Goal: Transaction & Acquisition: Borrow product/service

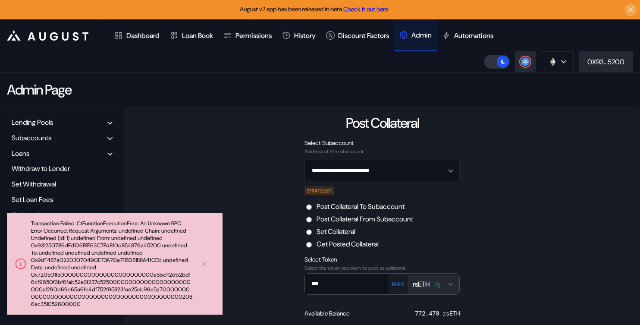
scroll to position [84, 0]
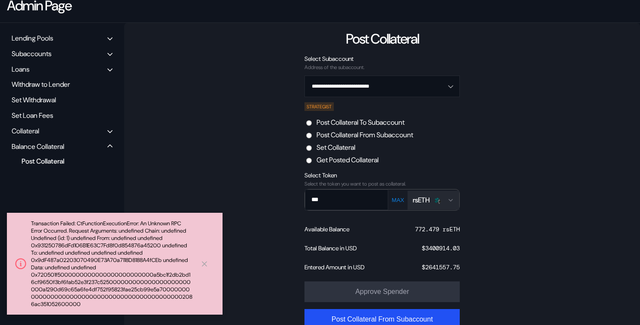
click at [348, 148] on label "Set Collateral" at bounding box center [336, 147] width 39 height 9
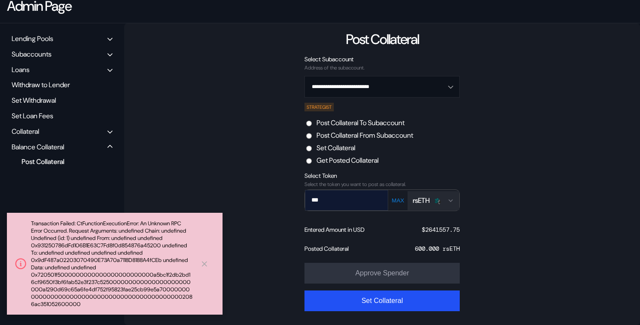
click at [350, 204] on input "***" at bounding box center [340, 200] width 70 height 18
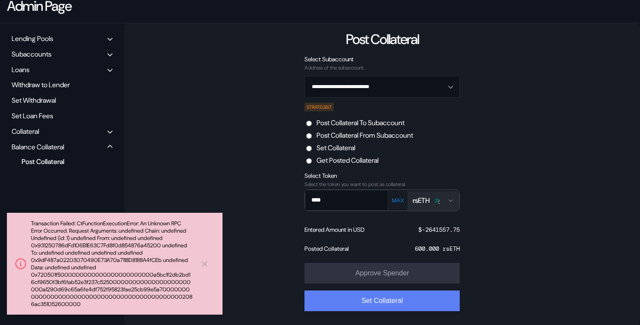
type input "****"
click at [381, 299] on button "Set Collateral" at bounding box center [381, 300] width 155 height 21
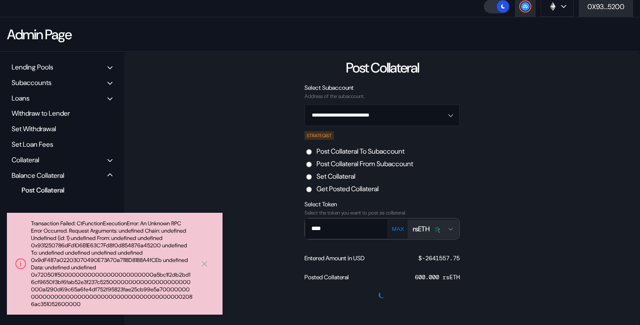
scroll to position [55, 0]
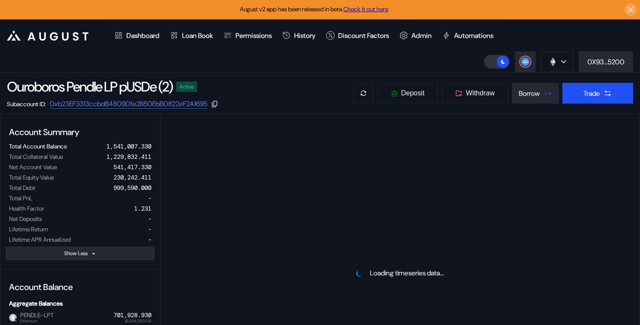
select select "*"
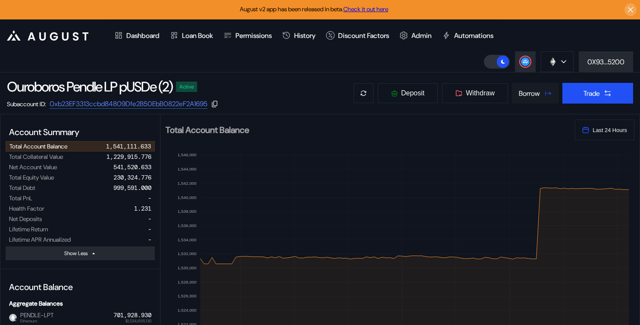
click at [538, 93] on button "Borrow" at bounding box center [535, 93] width 47 height 21
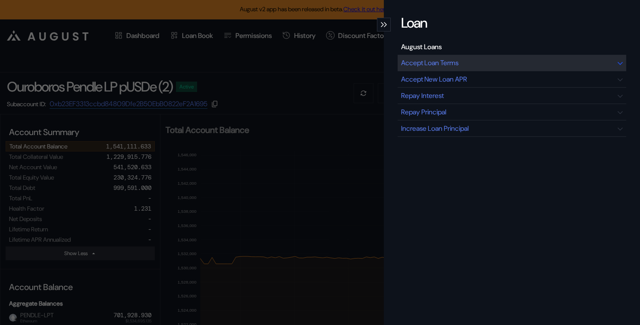
click at [491, 69] on div "Accept Loan Terms" at bounding box center [512, 63] width 229 height 16
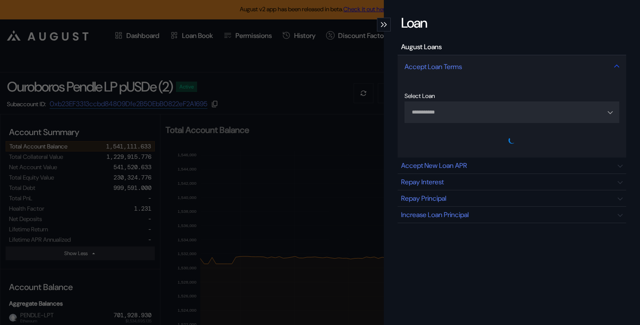
type input "**********"
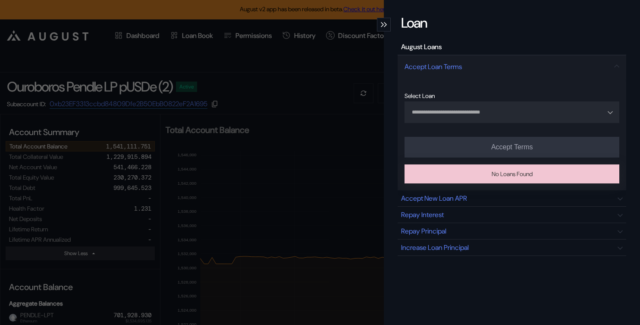
click at [384, 22] on icon "modal" at bounding box center [385, 24] width 3 height 5
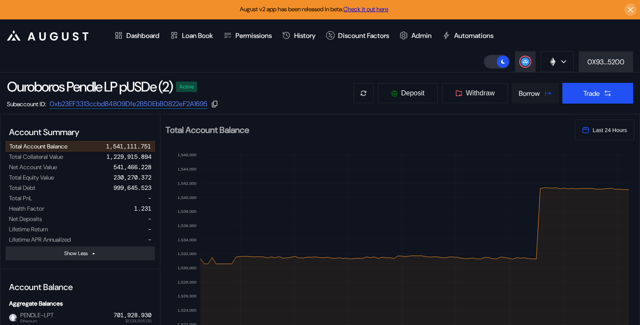
click at [531, 96] on div "Borrow" at bounding box center [529, 93] width 21 height 9
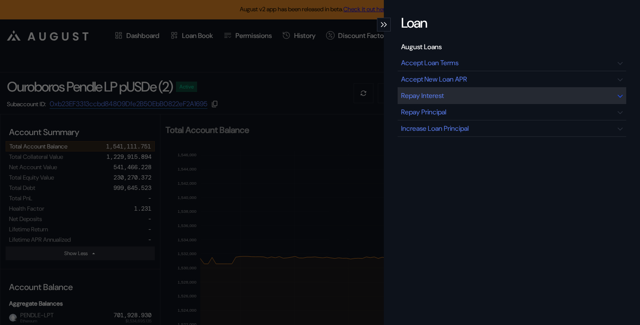
click at [451, 99] on div "Repay Interest" at bounding box center [512, 96] width 229 height 16
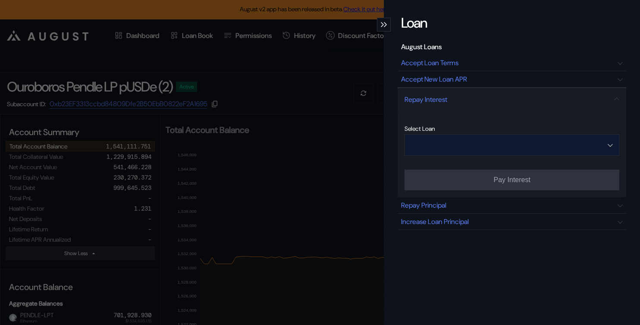
click at [460, 147] on input "Open menu" at bounding box center [507, 145] width 192 height 21
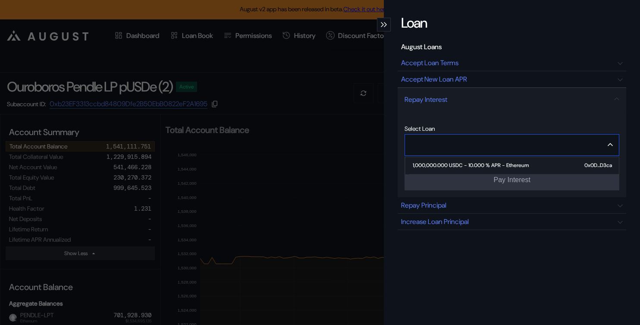
click at [461, 163] on div "1,000,000.000 USDC - 10.000 % APR - Ethereum" at bounding box center [471, 165] width 116 height 6
type input "**********"
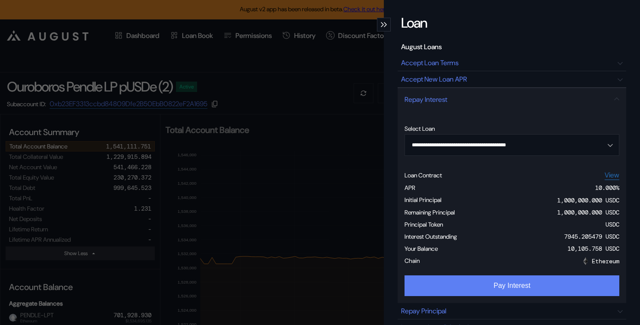
click at [519, 286] on button "Pay Interest" at bounding box center [511, 285] width 215 height 21
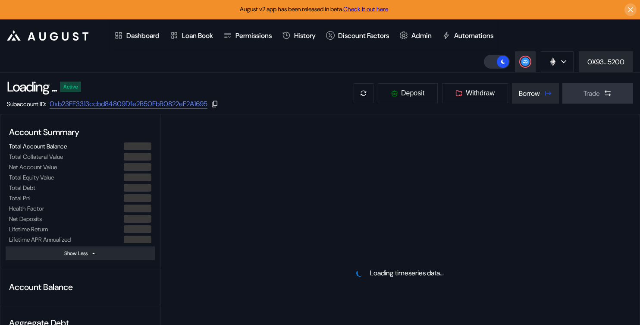
select select "*"
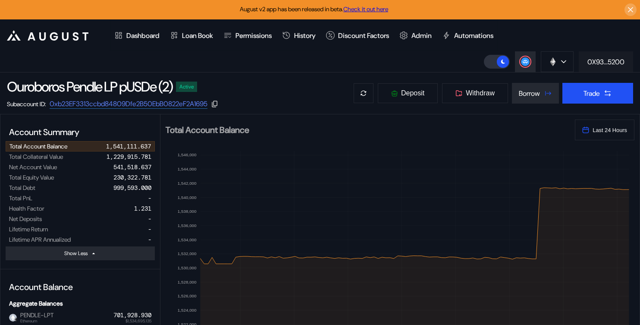
click at [595, 64] on div "0X93...5200" at bounding box center [605, 61] width 37 height 9
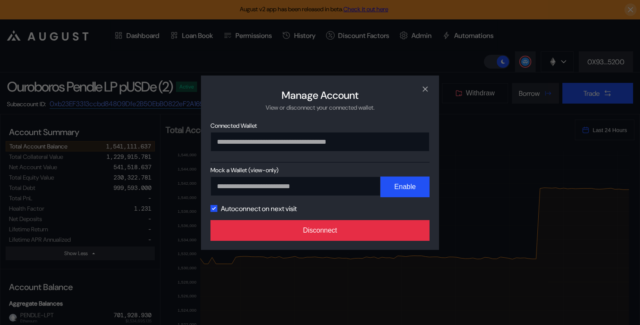
click at [391, 231] on button "Disconnect" at bounding box center [319, 230] width 219 height 21
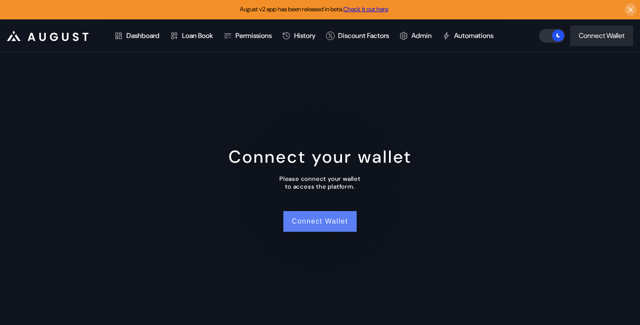
click at [310, 226] on button "Connect Wallet" at bounding box center [319, 221] width 73 height 21
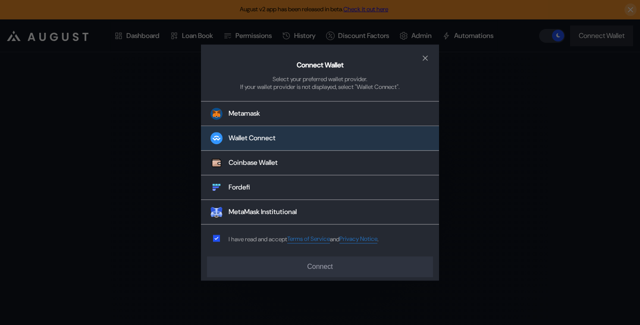
click at [289, 139] on button "Wallet Connect" at bounding box center [320, 138] width 238 height 25
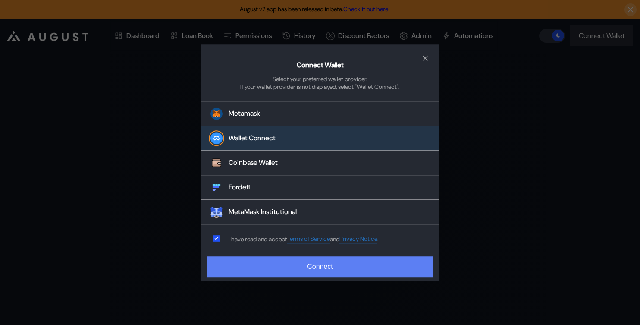
click at [262, 267] on button "Connect" at bounding box center [320, 266] width 226 height 21
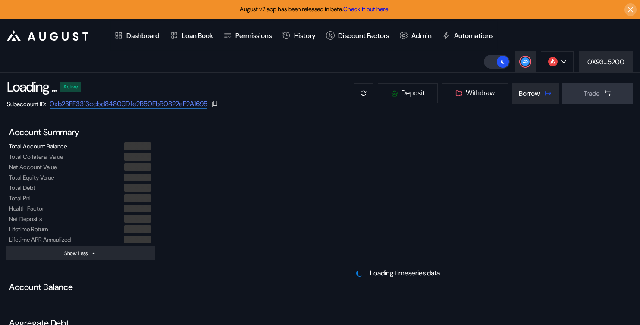
select select "*"
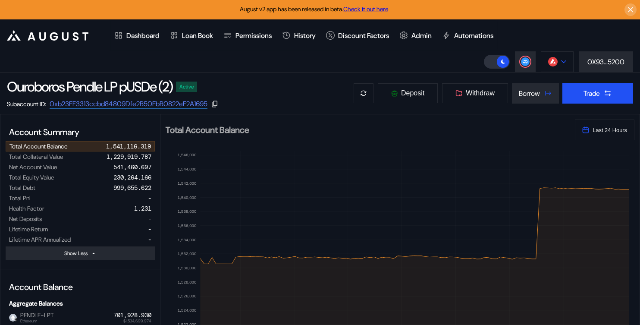
click at [558, 66] on button at bounding box center [557, 61] width 33 height 21
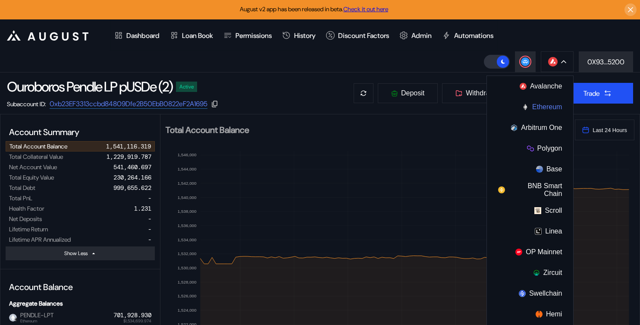
click at [539, 107] on button "Ethereum" at bounding box center [530, 107] width 86 height 21
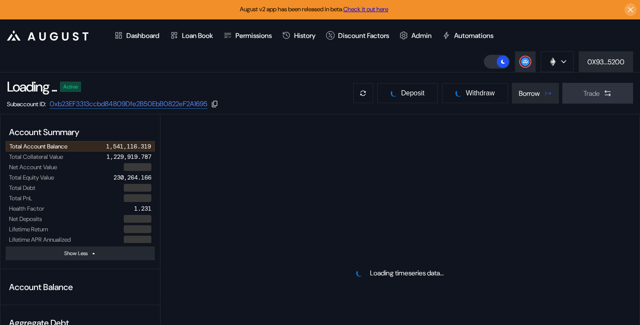
select select "*"
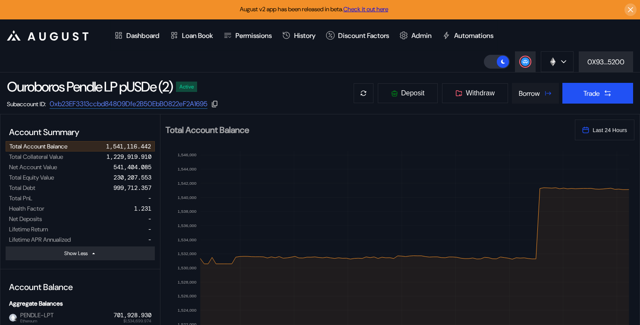
click at [529, 91] on div "Borrow" at bounding box center [529, 93] width 21 height 9
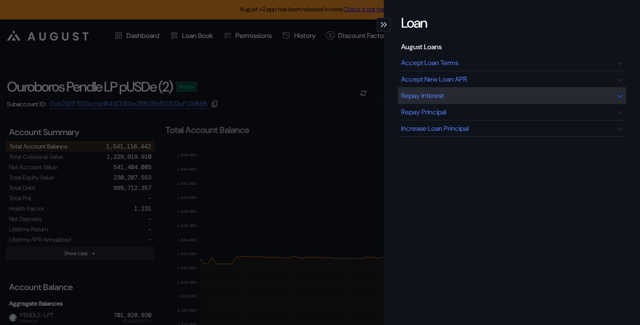
click at [432, 101] on div "Repay Interest" at bounding box center [512, 96] width 229 height 16
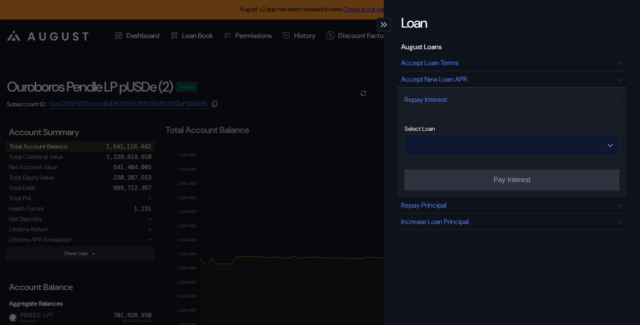
click at [503, 144] on input "Open menu" at bounding box center [507, 145] width 192 height 21
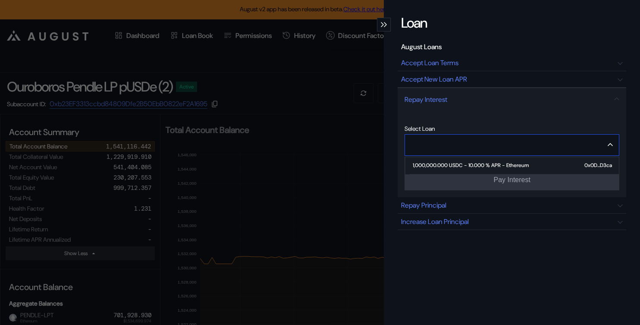
click at [486, 166] on div "1,000,000.000 USDC - 10.000 % APR - Ethereum" at bounding box center [471, 165] width 116 height 6
type input "**********"
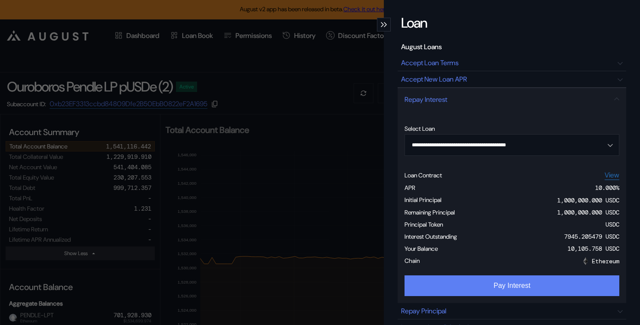
click at [495, 286] on button "Pay Interest" at bounding box center [511, 285] width 215 height 21
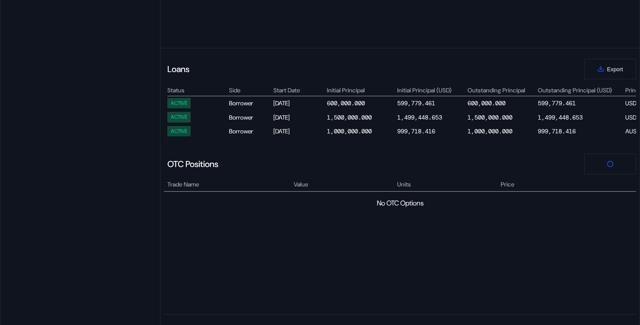
select select "*"
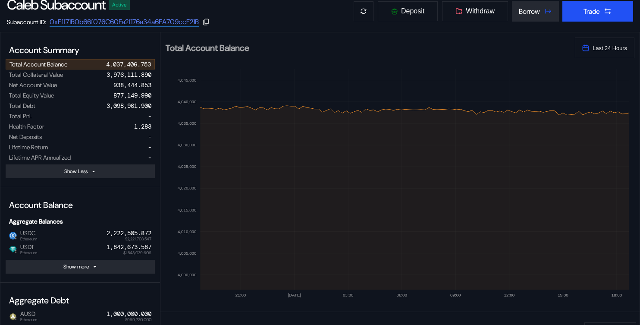
scroll to position [82, 0]
click at [78, 264] on div "Show more" at bounding box center [75, 266] width 25 height 7
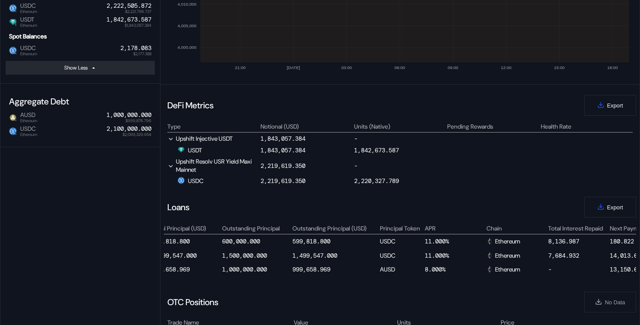
scroll to position [0, 307]
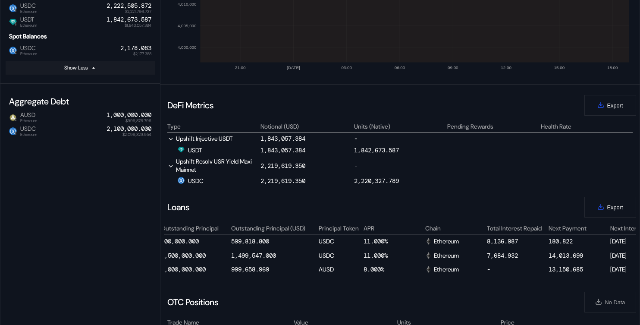
click at [92, 69] on icon at bounding box center [93, 67] width 5 height 5
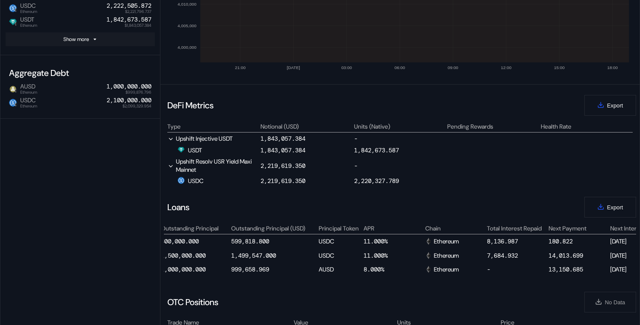
click at [83, 38] on div "Show more" at bounding box center [75, 39] width 25 height 7
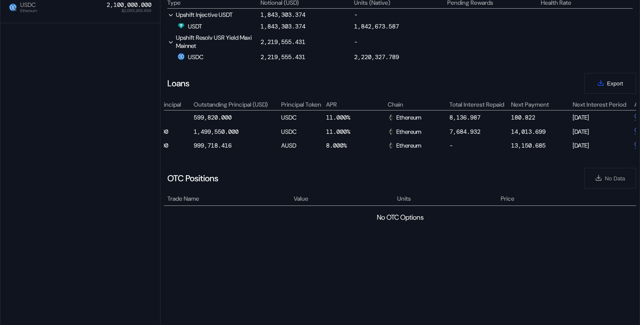
scroll to position [0, 432]
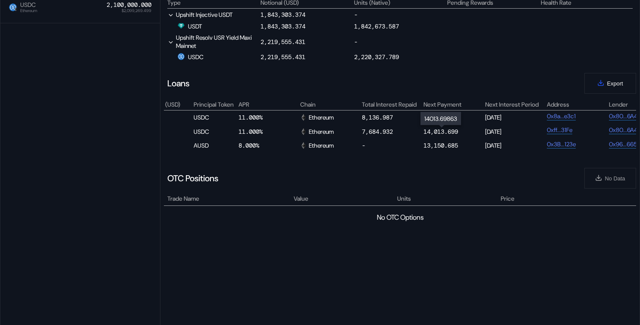
click at [447, 129] on div "14,013.699" at bounding box center [440, 132] width 34 height 8
click at [436, 145] on div "13,150.685" at bounding box center [440, 145] width 34 height 8
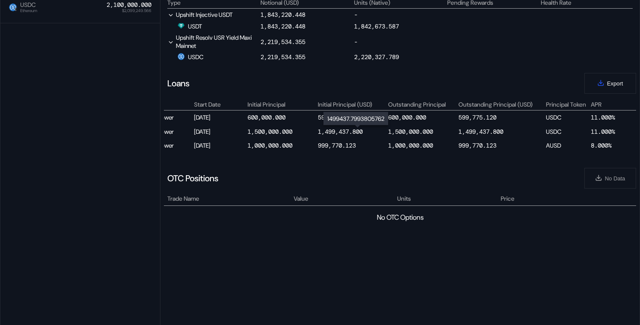
scroll to position [0, 0]
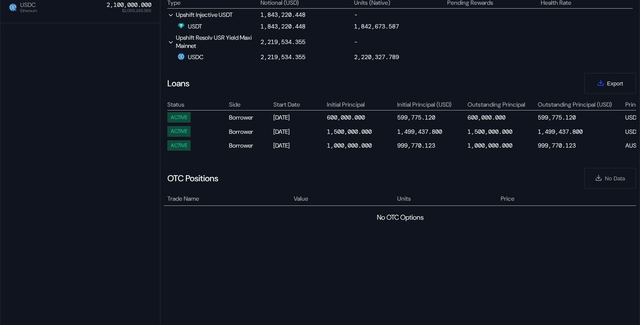
click at [298, 146] on div "Aug 01, 2025" at bounding box center [299, 145] width 52 height 10
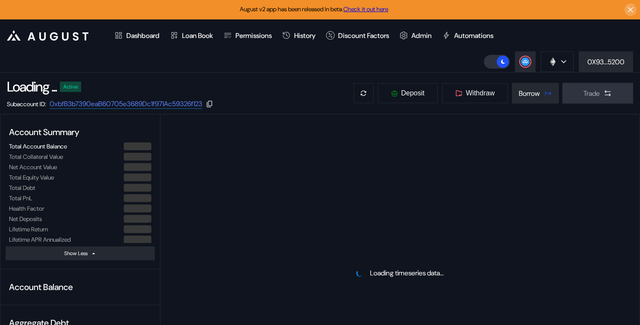
select select "*"
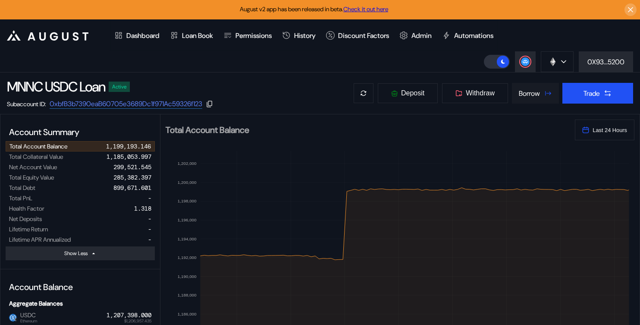
click at [533, 99] on button "Borrow" at bounding box center [535, 93] width 47 height 21
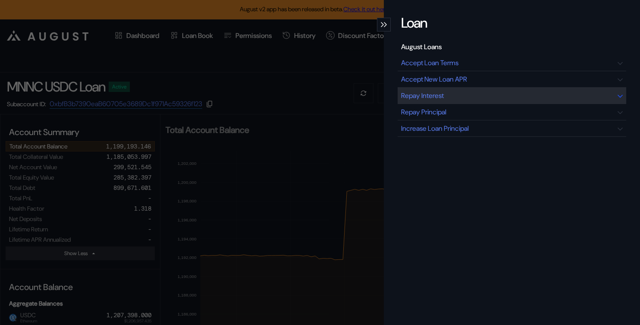
click at [424, 97] on div "Repay Interest" at bounding box center [422, 95] width 43 height 9
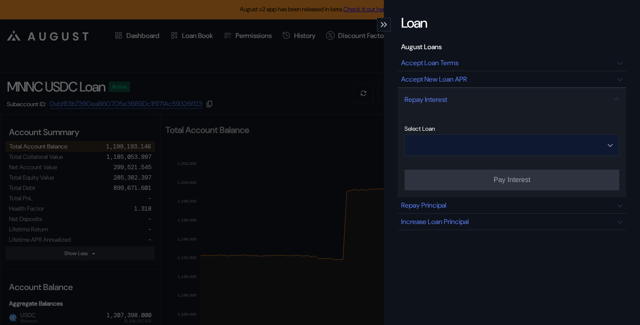
click at [480, 145] on input "Open menu" at bounding box center [507, 145] width 192 height 21
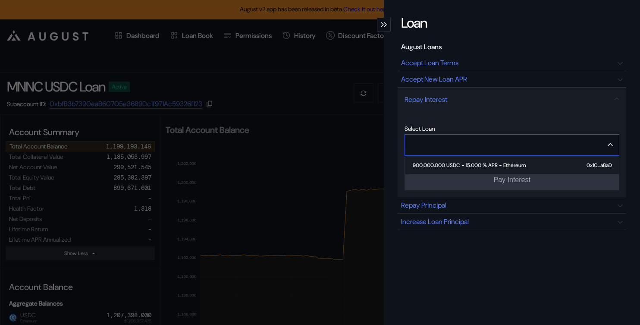
click at [469, 165] on div "900,000.000 USDC - 15.000 % APR - Ethereum" at bounding box center [469, 165] width 113 height 6
type input "**********"
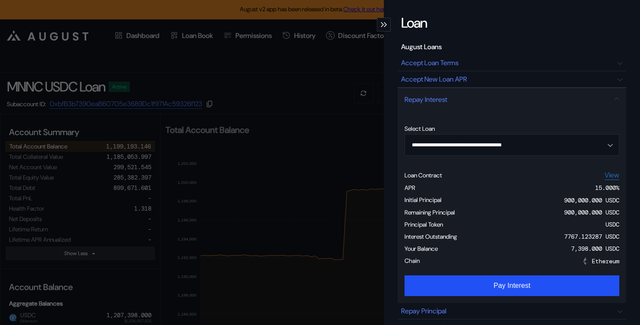
click at [564, 236] on div "7767.123287 USDC" at bounding box center [591, 236] width 55 height 8
copy div "7767.123287"
click at [383, 25] on icon "modal" at bounding box center [382, 24] width 2 height 4
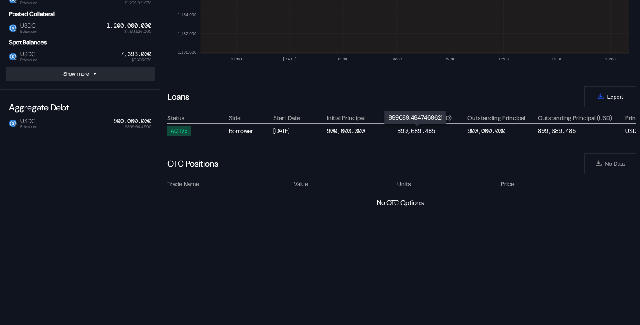
scroll to position [256, 0]
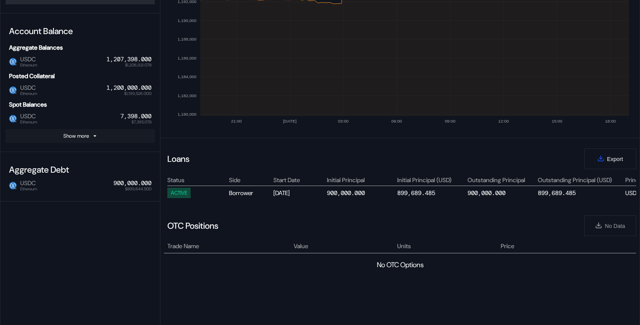
click at [87, 136] on div "Show more" at bounding box center [75, 135] width 25 height 7
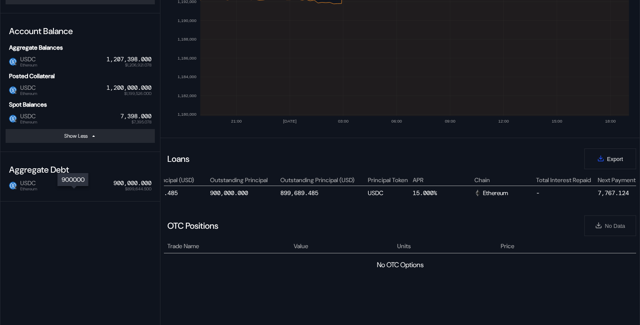
scroll to position [0, 367]
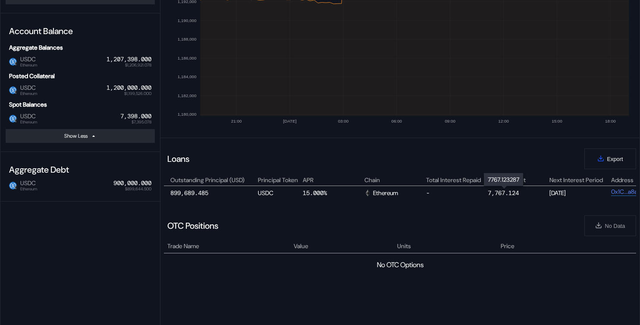
click at [503, 190] on div "7,767.124" at bounding box center [503, 193] width 31 height 8
click at [138, 120] on div "7,398.000" at bounding box center [135, 116] width 31 height 7
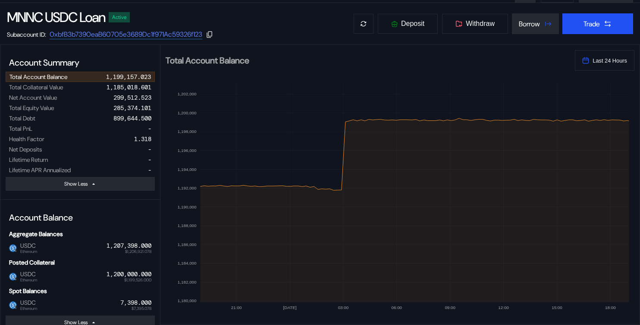
scroll to position [0, 0]
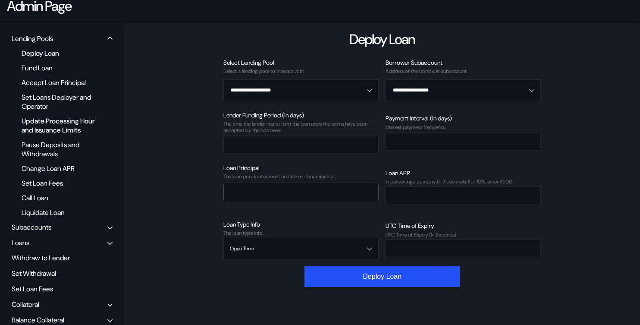
scroll to position [88, 0]
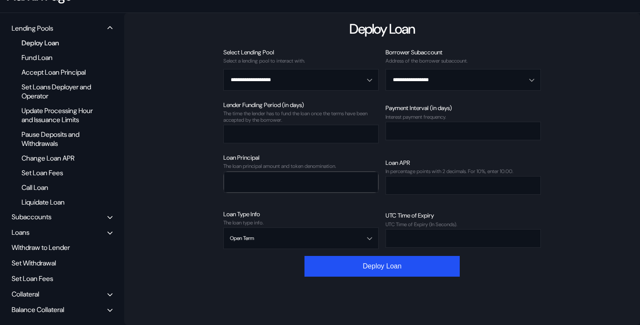
click at [35, 312] on div "Balance Collateral" at bounding box center [38, 309] width 53 height 9
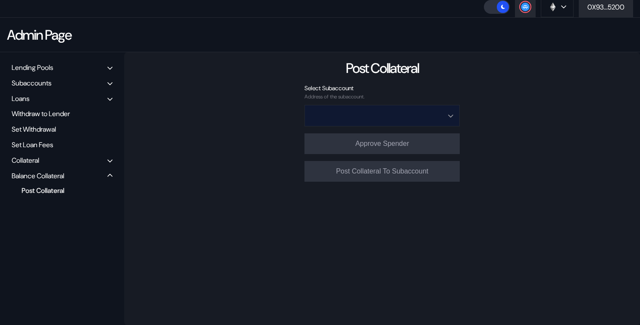
click at [369, 110] on input "Open menu" at bounding box center [377, 115] width 133 height 21
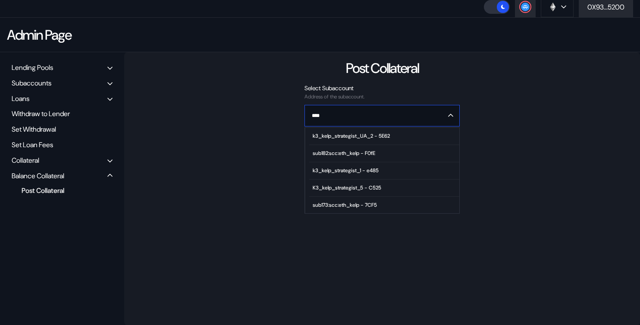
click at [379, 136] on div "k3_kelp_strategist_UA_2 - 5E62" at bounding box center [351, 136] width 77 height 6
type input "**********"
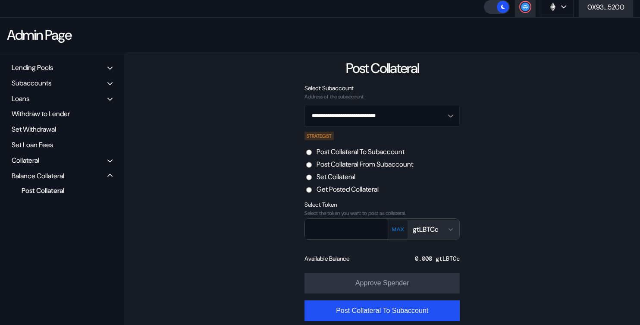
click at [436, 235] on button "gtLBTCc" at bounding box center [434, 229] width 52 height 19
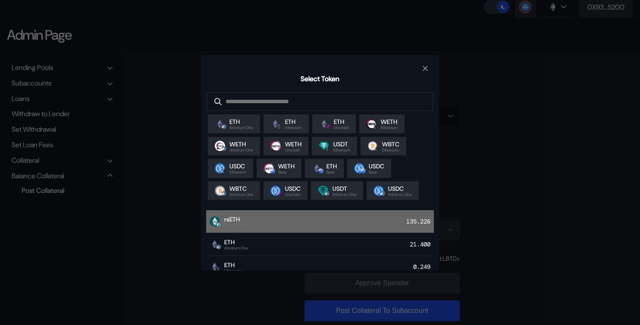
click at [416, 225] on div "135.226" at bounding box center [420, 221] width 28 height 12
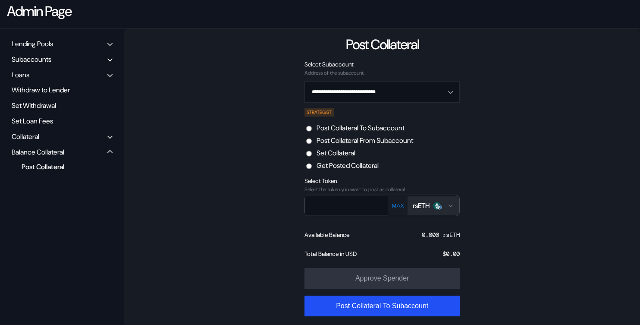
scroll to position [84, 0]
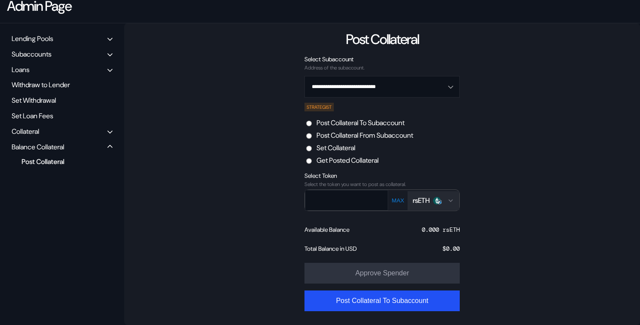
click at [441, 197] on div "Open menu for selecting token for payment" at bounding box center [437, 201] width 8 height 8
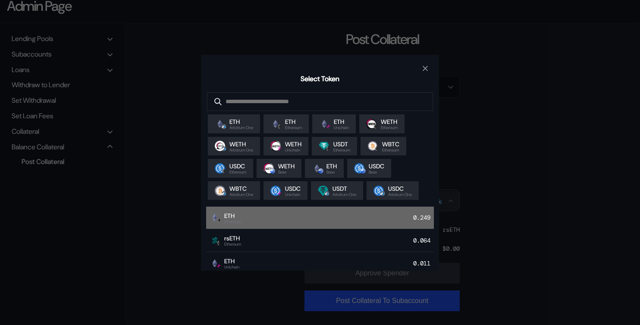
scroll to position [51, 0]
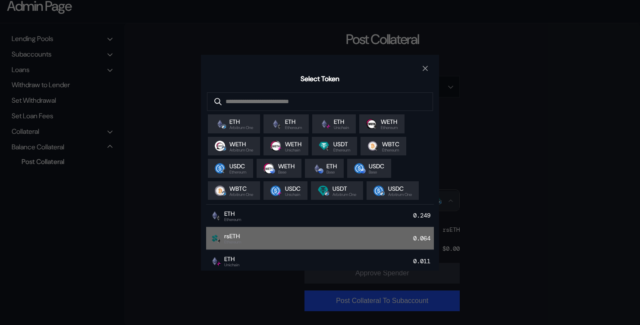
click at [283, 246] on div "rsETH Ethereum 0.064" at bounding box center [320, 238] width 228 height 23
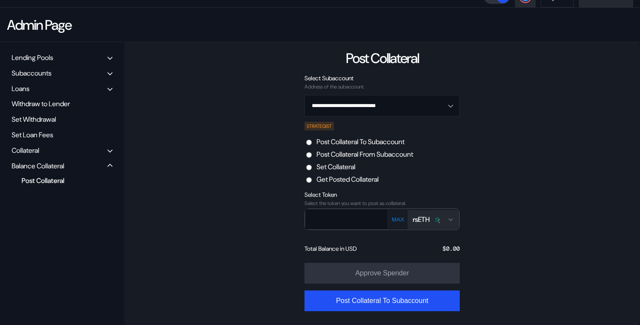
scroll to position [84, 0]
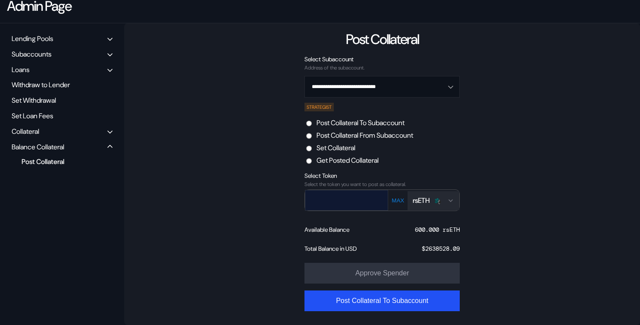
click at [345, 204] on input "text" at bounding box center [340, 200] width 70 height 18
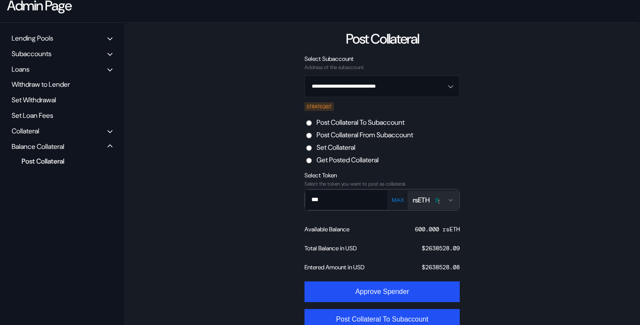
scroll to position [103, 0]
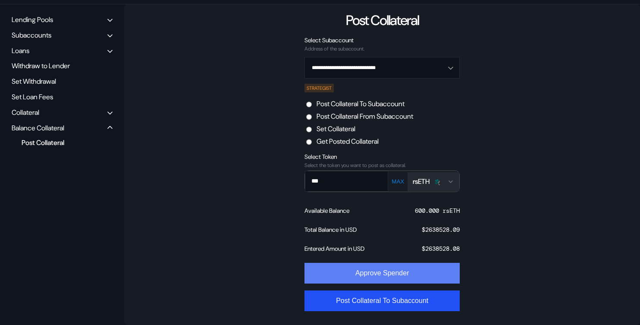
type input "***"
click at [385, 273] on button "Approve Spender" at bounding box center [381, 273] width 155 height 21
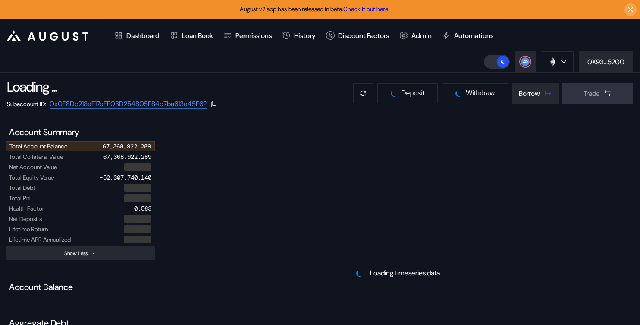
select select "*"
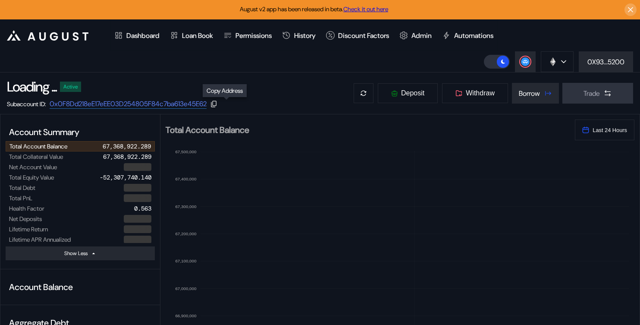
click at [218, 104] on icon at bounding box center [214, 104] width 8 height 8
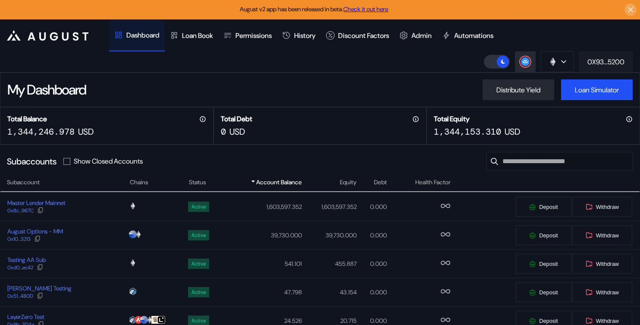
click at [591, 60] on div "0X93...5200" at bounding box center [605, 61] width 37 height 9
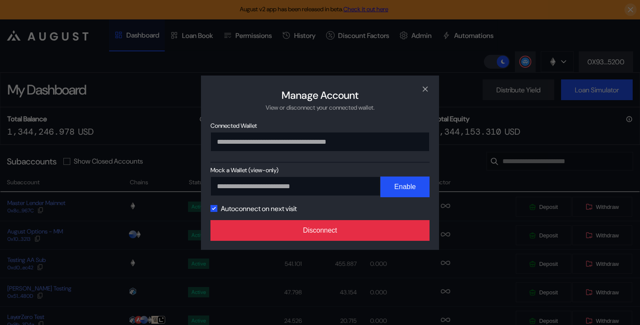
click at [396, 222] on button "Disconnect" at bounding box center [319, 230] width 219 height 21
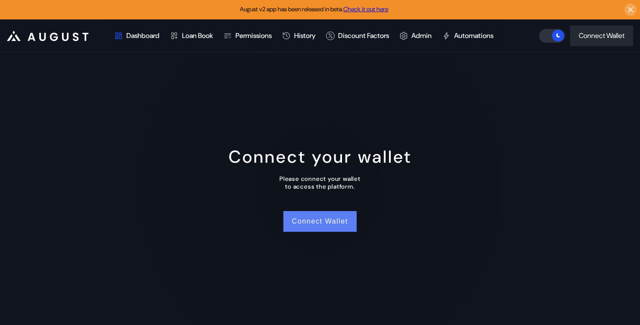
click at [336, 227] on button "Connect Wallet" at bounding box center [319, 221] width 73 height 21
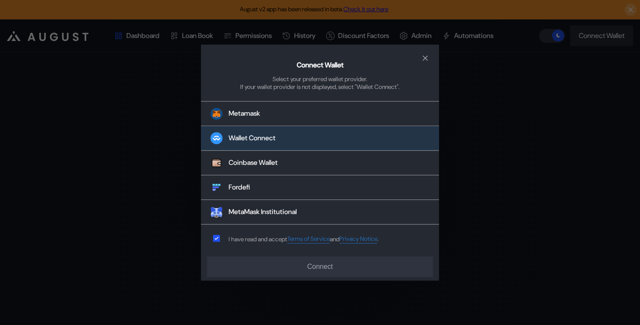
click at [311, 140] on button "Wallet Connect" at bounding box center [320, 138] width 238 height 25
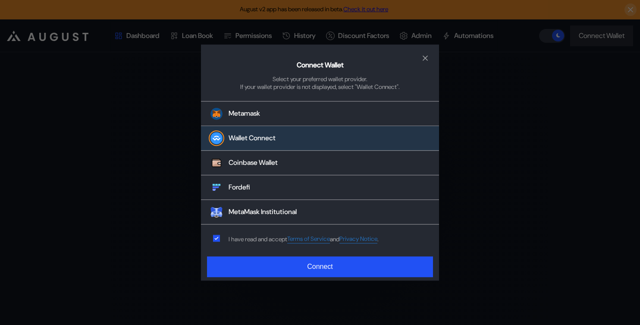
click at [307, 278] on div "Connect Wallet Select your preferred wallet provider. If your wallet provider i…" at bounding box center [320, 162] width 238 height 236
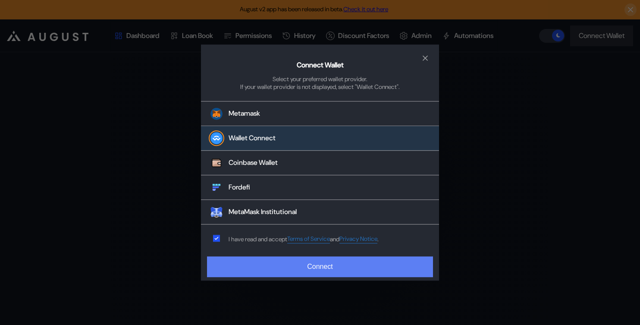
click at [326, 269] on button "Connect" at bounding box center [320, 266] width 226 height 21
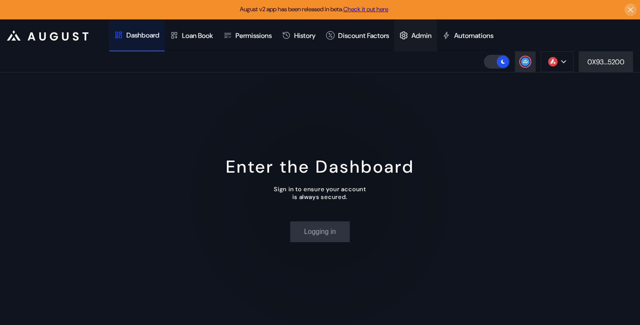
click at [432, 37] on div "Admin" at bounding box center [421, 35] width 20 height 9
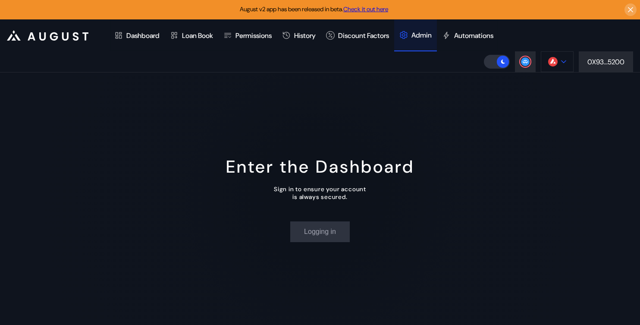
click at [560, 56] on button at bounding box center [557, 61] width 33 height 21
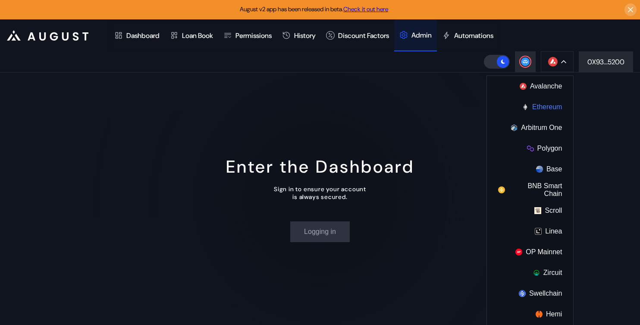
click at [551, 107] on button "Ethereum" at bounding box center [530, 107] width 86 height 21
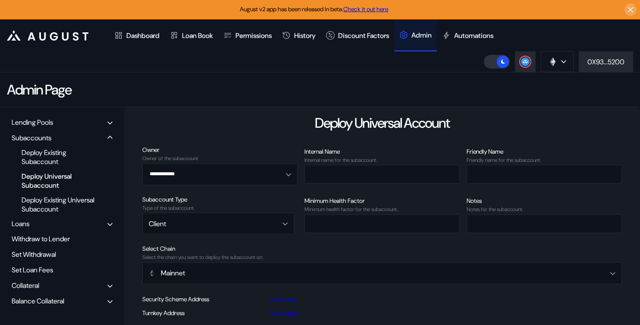
click at [49, 298] on div "Balance Collateral" at bounding box center [38, 300] width 53 height 9
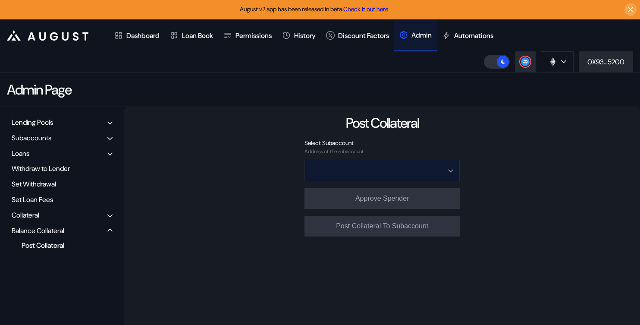
click at [352, 169] on input "Open menu" at bounding box center [377, 170] width 133 height 21
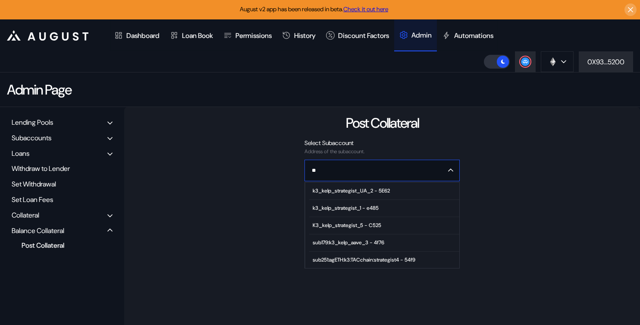
click at [350, 193] on span "k3_kelp_strategist_UA_2 - 5E62" at bounding box center [384, 190] width 150 height 17
type input "**********"
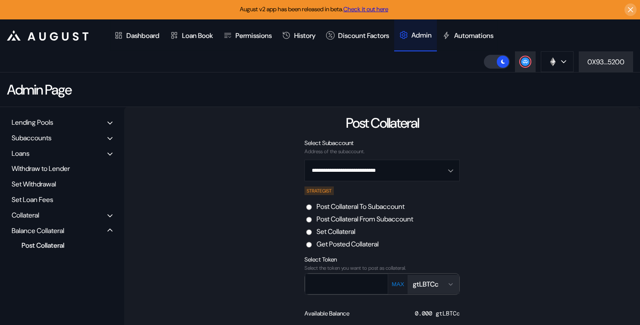
click at [432, 284] on div "gtLBTCc" at bounding box center [426, 283] width 26 height 9
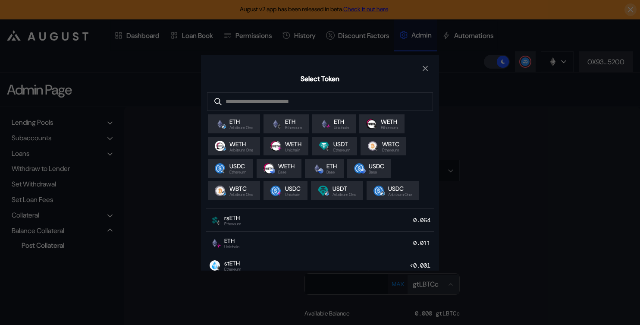
scroll to position [69, 0]
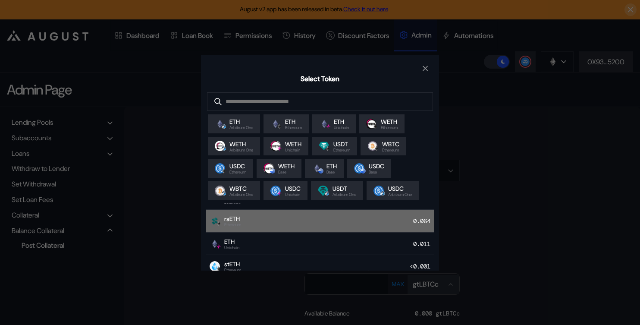
click at [285, 226] on div "rsETH Ethereum 0.064" at bounding box center [320, 221] width 228 height 23
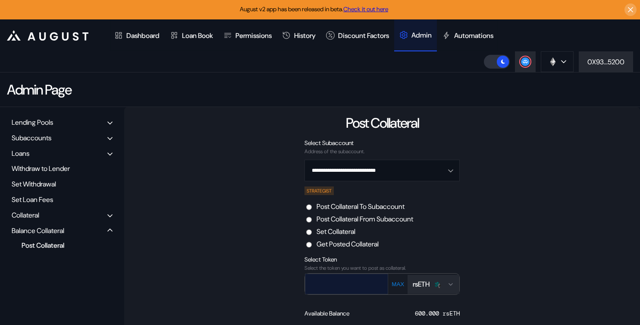
click at [324, 282] on input "text" at bounding box center [340, 284] width 70 height 18
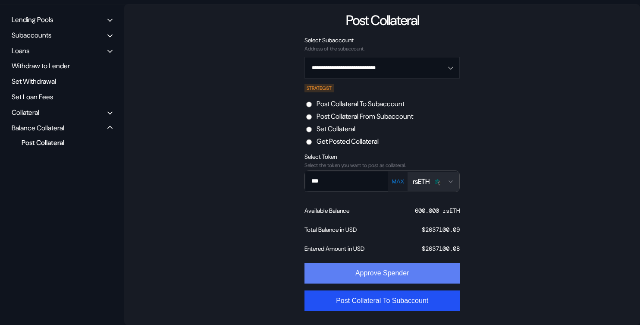
click at [373, 278] on button "Approve Spender" at bounding box center [381, 273] width 155 height 21
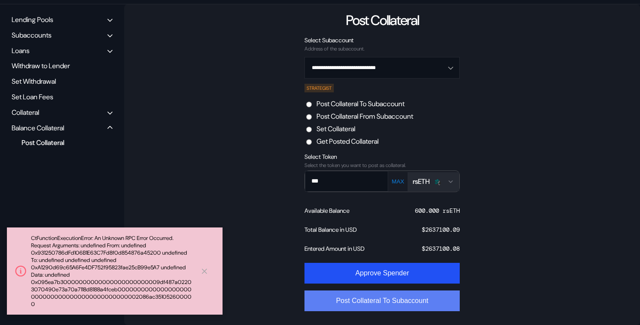
click at [371, 305] on button "Post Collateral To Subaccount" at bounding box center [381, 300] width 155 height 21
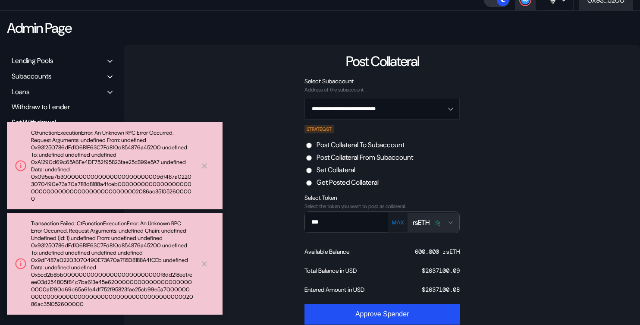
click at [204, 262] on icon at bounding box center [204, 263] width 9 height 9
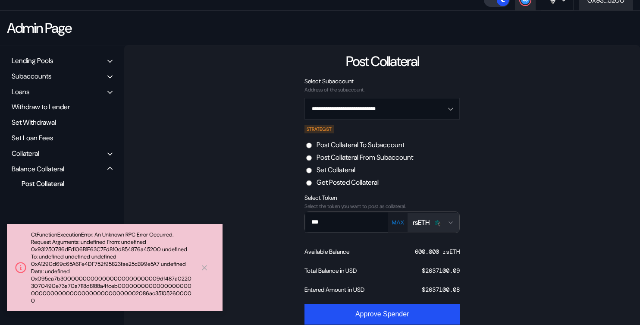
click at [205, 176] on div "**********" at bounding box center [382, 205] width 516 height 320
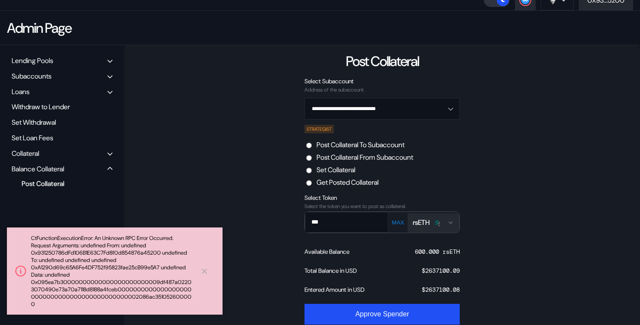
click at [204, 268] on div "CtFunctionExecutionError: An Unknown RPC Error Occurred. Request Arguments: und…" at bounding box center [115, 270] width 216 height 87
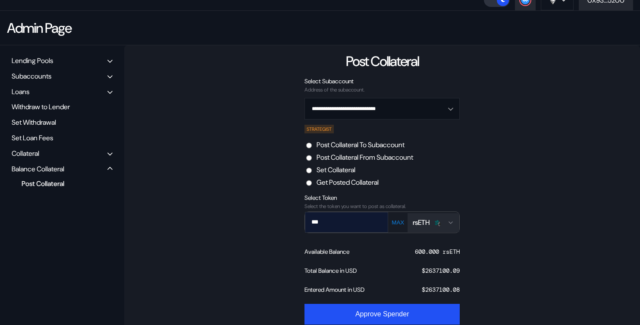
click at [342, 225] on input "***" at bounding box center [340, 222] width 70 height 18
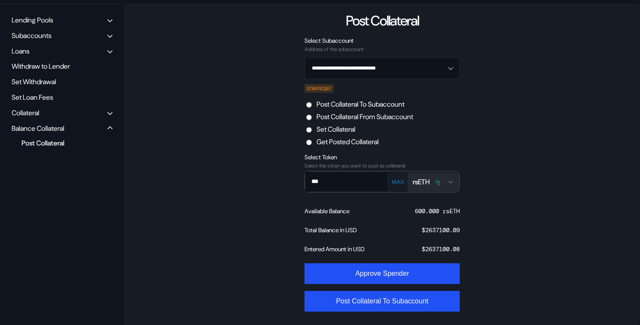
click at [339, 130] on label "Set Collateral" at bounding box center [336, 129] width 39 height 9
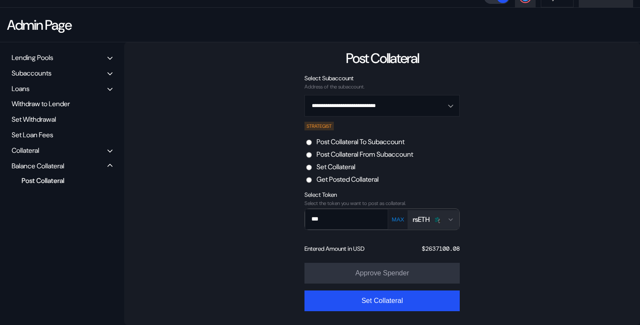
scroll to position [65, 0]
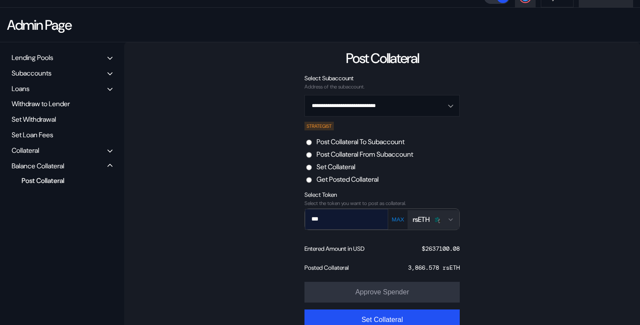
click at [355, 218] on input "***" at bounding box center [340, 219] width 70 height 18
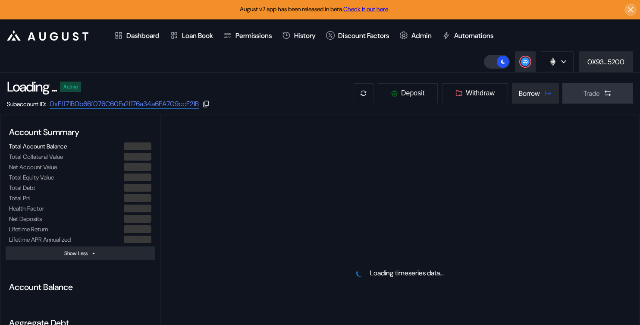
select select "*"
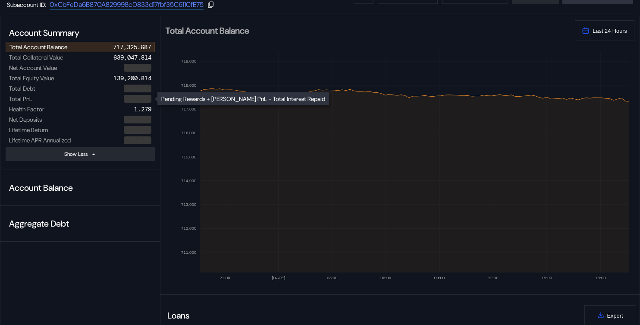
scroll to position [192, 0]
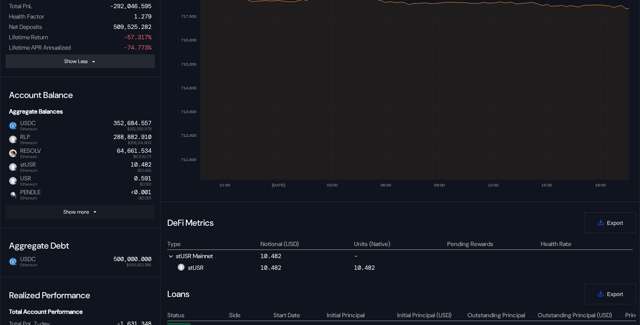
click at [95, 211] on icon at bounding box center [95, 211] width 3 height 1
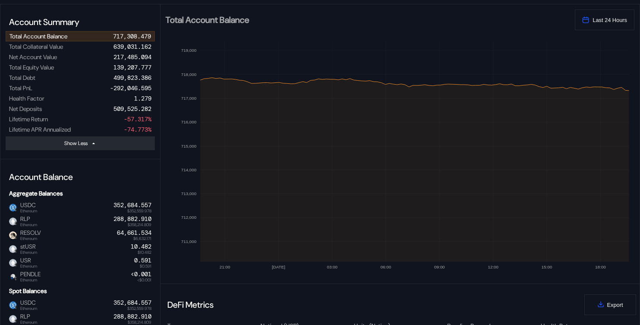
scroll to position [0, 0]
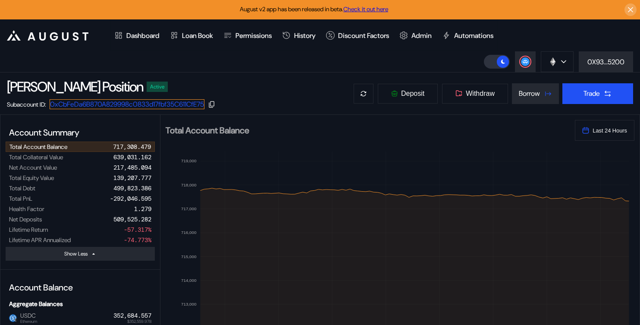
click at [182, 105] on link "0xCbFeDa6B870A829998c0833d17fbf35C611CfE75" at bounding box center [127, 104] width 155 height 10
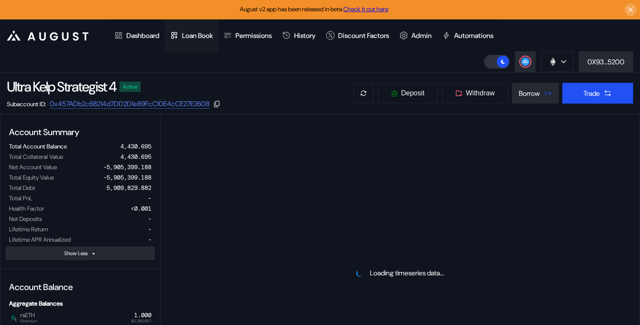
select select "*"
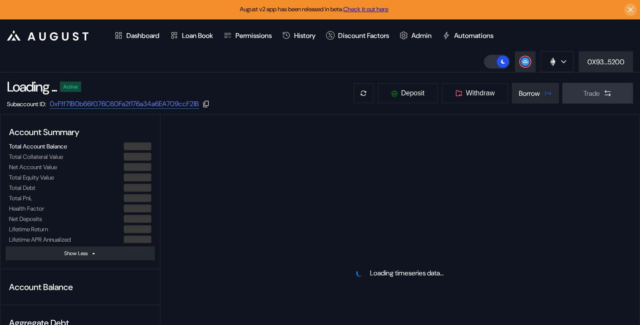
select select "*"
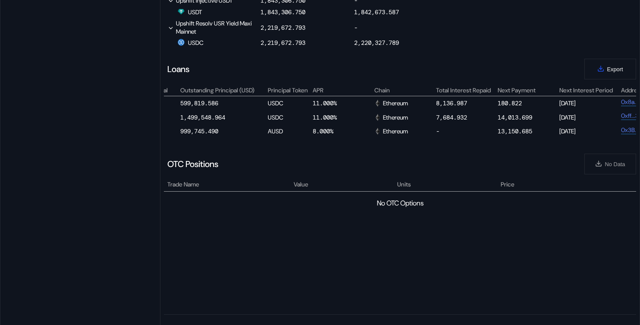
scroll to position [0, 490]
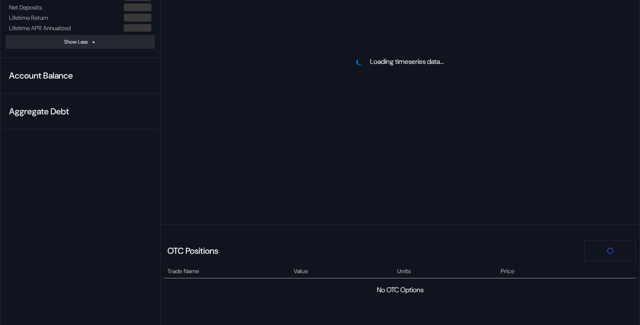
scroll to position [298, 0]
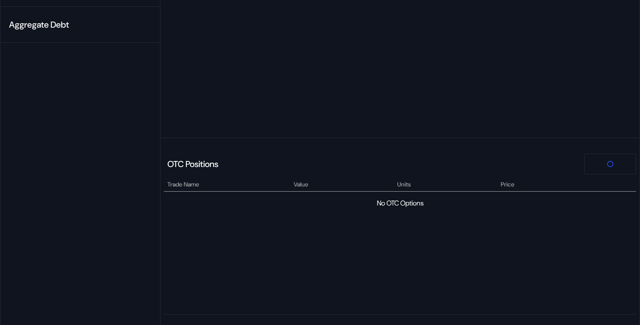
select select "*"
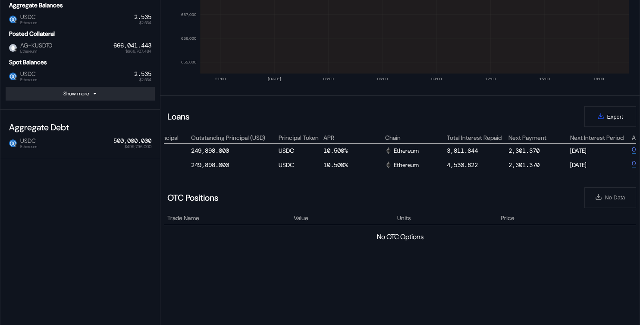
scroll to position [219, 0]
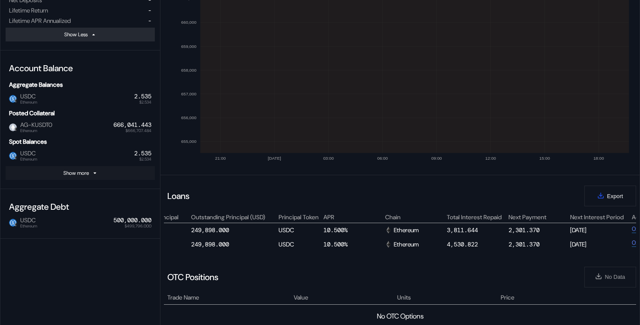
click at [137, 179] on button "Show more" at bounding box center [80, 173] width 149 height 14
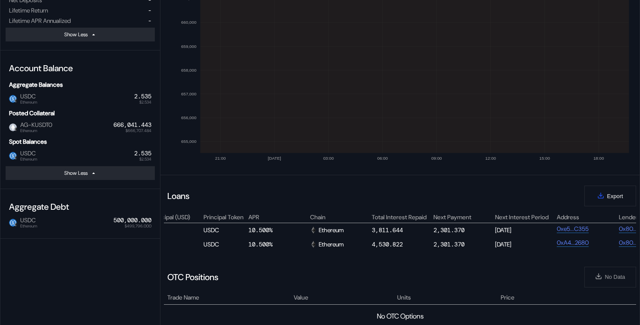
scroll to position [0, 426]
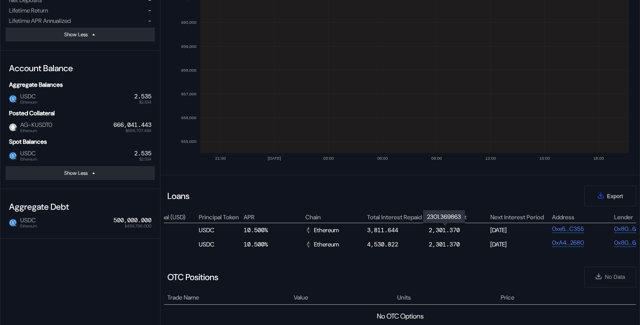
click at [445, 230] on div "2,301.370" at bounding box center [444, 230] width 31 height 8
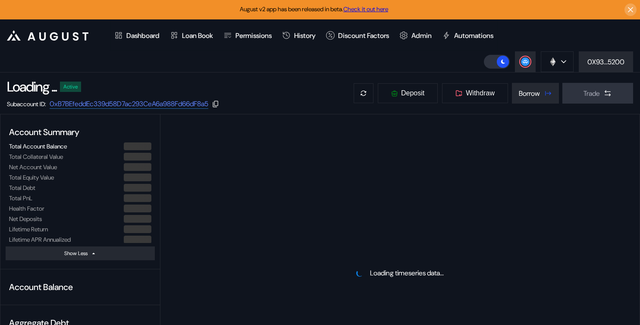
select select "*"
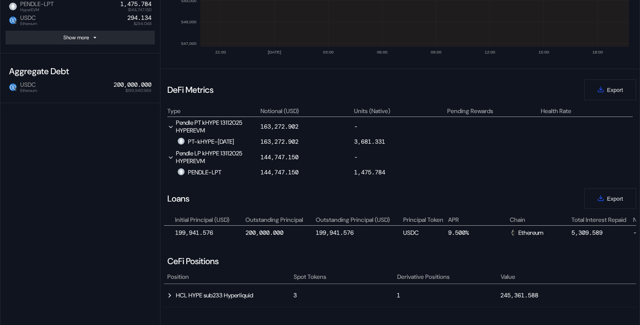
scroll to position [0, 423]
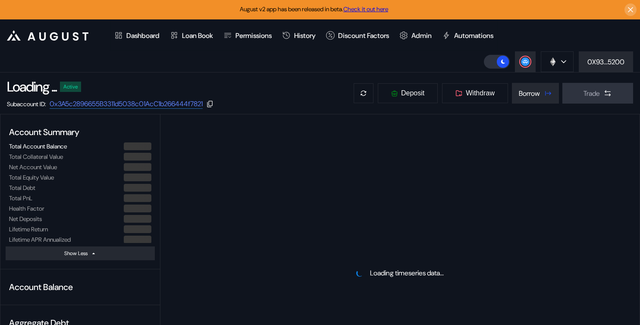
select select "*"
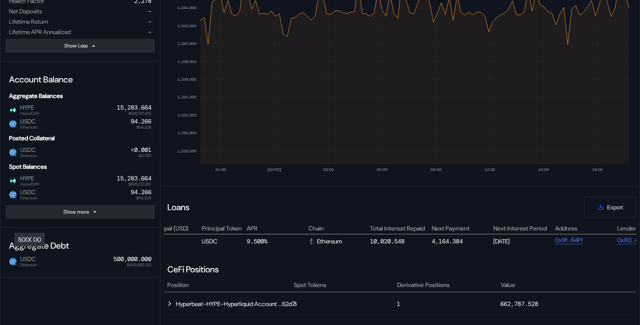
scroll to position [0, 545]
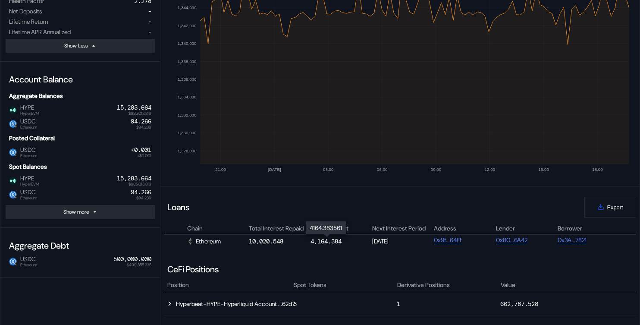
click at [329, 241] on div "4,164.384" at bounding box center [325, 241] width 31 height 8
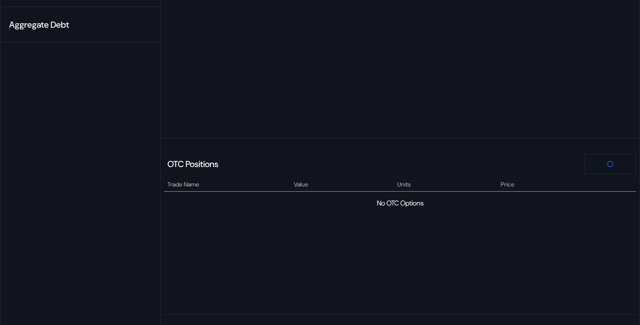
scroll to position [304, 0]
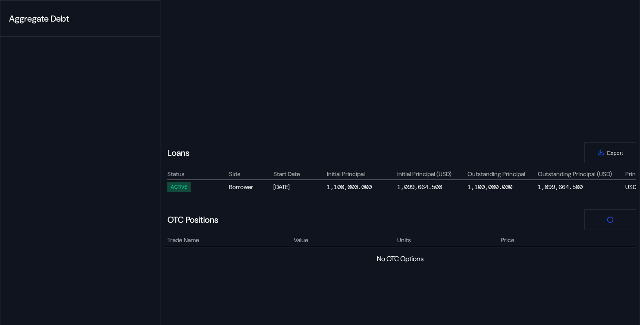
select select "*"
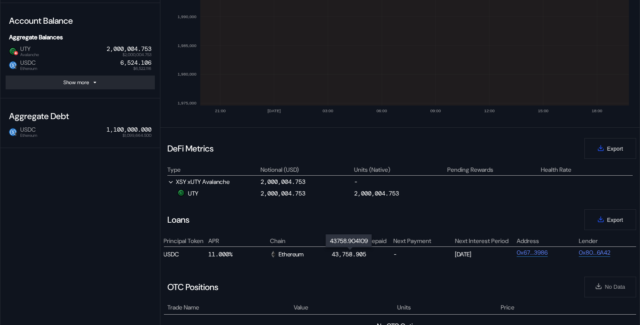
scroll to position [219, 0]
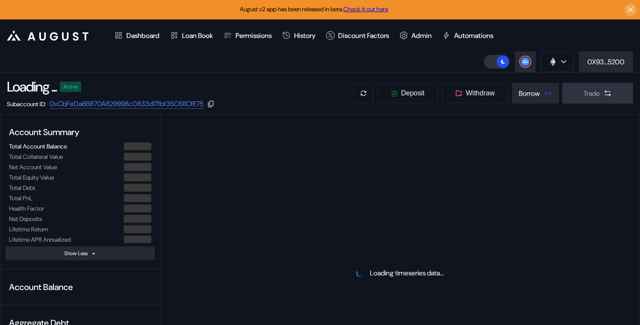
select select "*"
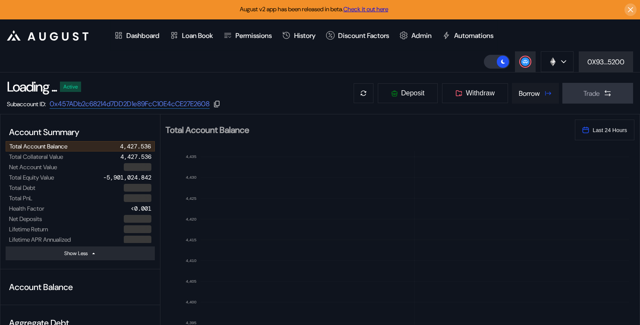
click at [529, 94] on div "Borrow" at bounding box center [529, 93] width 21 height 9
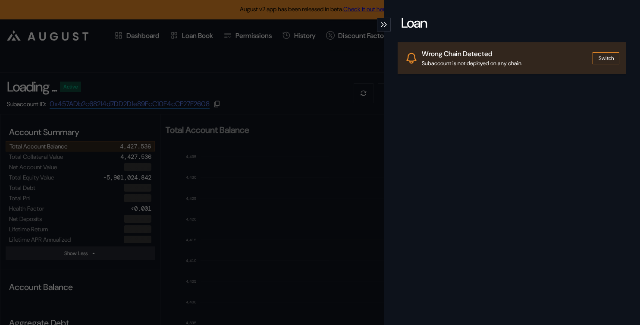
click at [319, 87] on div "Loan Wrong Chain Detected Subaccount is not deployed on any chain. Switch" at bounding box center [320, 162] width 640 height 325
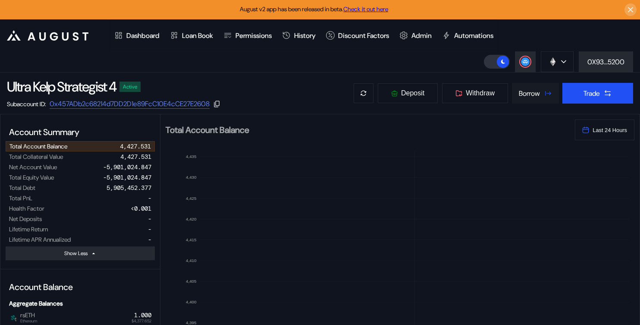
click at [531, 91] on div "Borrow" at bounding box center [529, 93] width 21 height 9
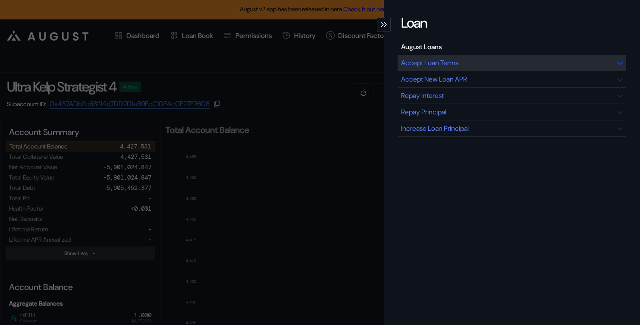
click at [445, 60] on div "Accept Loan Terms" at bounding box center [429, 62] width 57 height 9
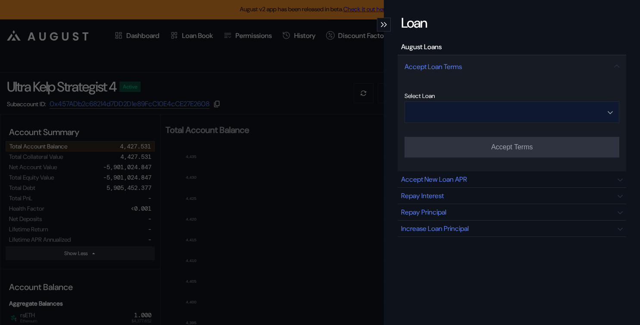
click at [488, 112] on input "Open menu" at bounding box center [507, 112] width 192 height 21
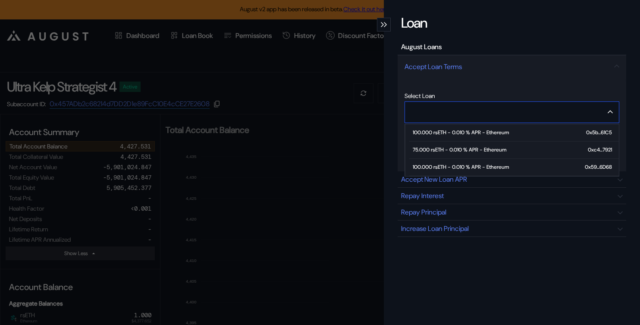
click at [477, 167] on div "100.000 rsETH - 0.010 % APR - Ethereum" at bounding box center [461, 167] width 96 height 6
type input "**********"
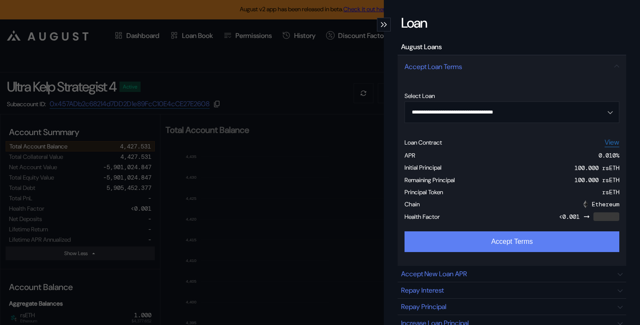
click at [467, 239] on button "Accept Terms" at bounding box center [511, 241] width 215 height 21
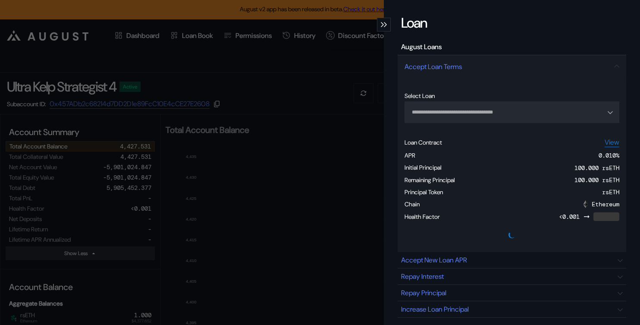
click at [383, 23] on icon "modal" at bounding box center [382, 24] width 2 height 4
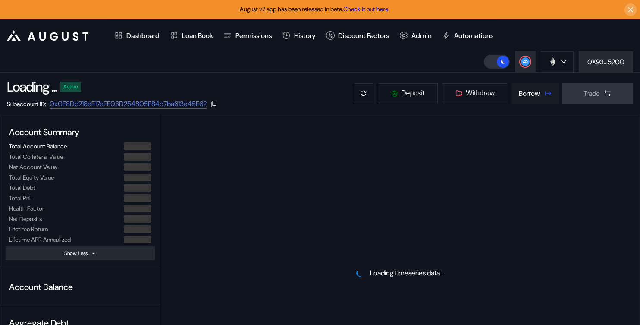
click at [532, 94] on div "Borrow" at bounding box center [529, 93] width 21 height 9
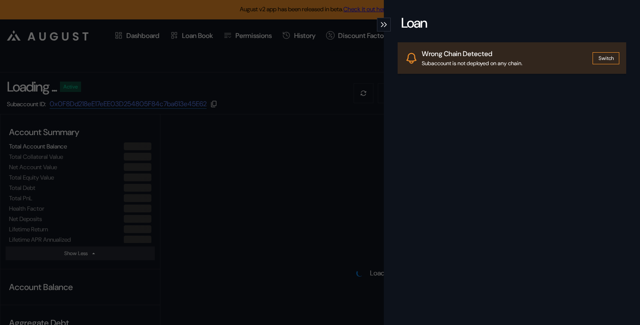
click at [265, 70] on div "Loan Wrong Chain Detected Subaccount is not deployed on any chain. Switch" at bounding box center [320, 162] width 640 height 325
select select "*"
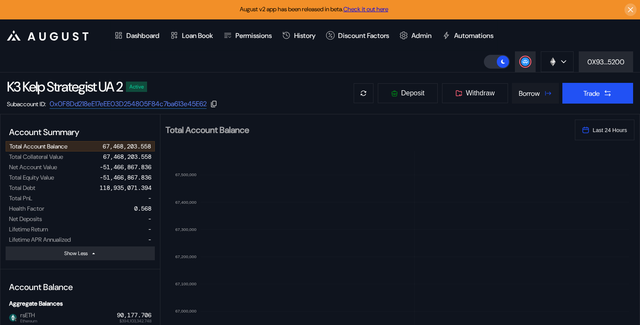
click at [512, 90] on button "Borrow" at bounding box center [535, 93] width 47 height 21
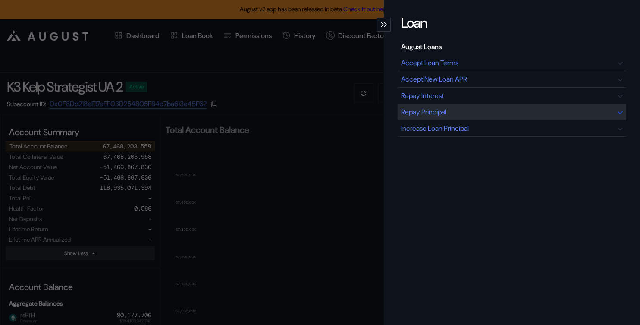
click at [444, 110] on div "Repay Principal" at bounding box center [423, 111] width 45 height 9
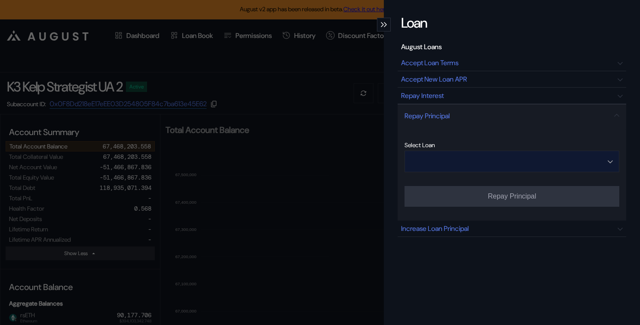
click at [522, 162] on input "Open menu" at bounding box center [507, 161] width 192 height 21
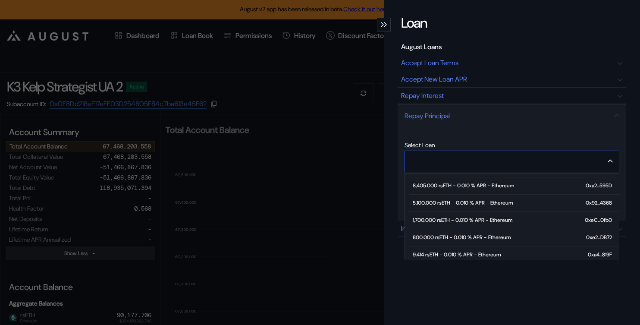
scroll to position [70, 0]
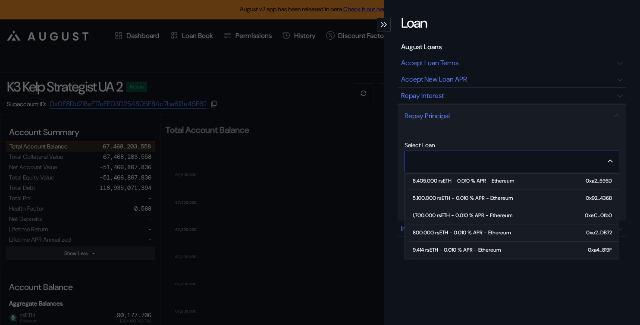
click at [463, 232] on div "800.000 rsETH - 0.010 % APR - Ethereum" at bounding box center [462, 232] width 98 height 6
type input "**********"
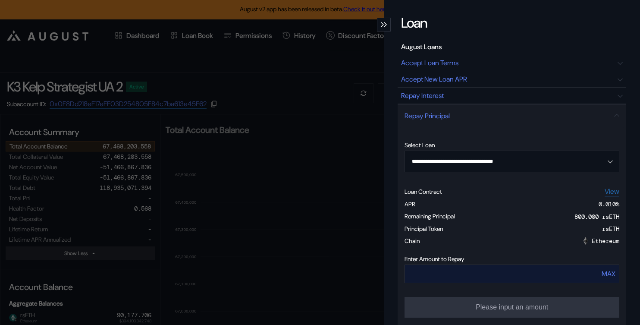
click at [464, 275] on input "modal" at bounding box center [492, 274] width 175 height 18
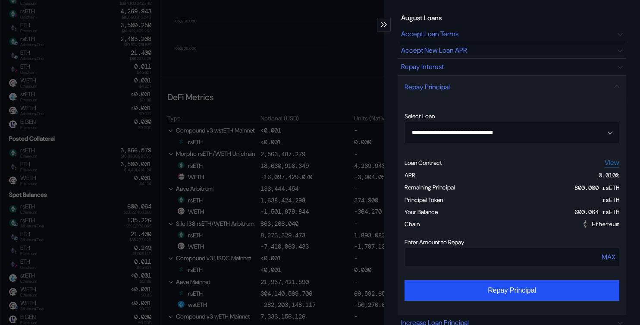
scroll to position [34, 0]
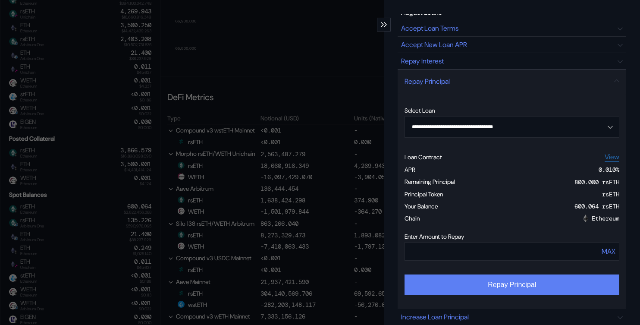
type input "***"
click at [480, 289] on button "Repay Principal" at bounding box center [511, 284] width 215 height 21
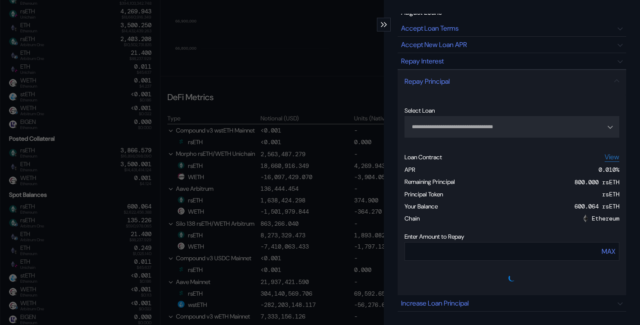
type input "**********"
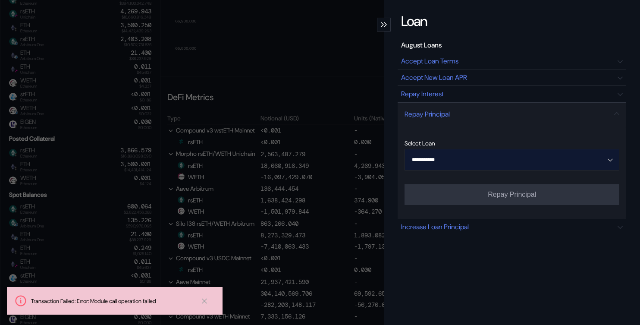
scroll to position [0, 0]
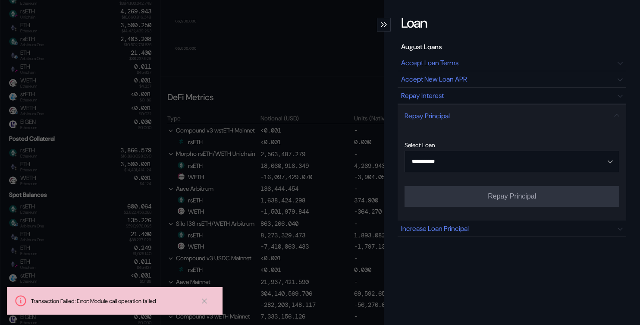
click at [386, 27] on icon "modal" at bounding box center [385, 24] width 3 height 5
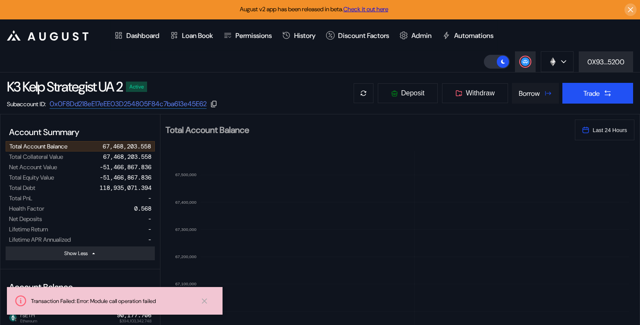
click at [527, 97] on button "Borrow" at bounding box center [535, 93] width 47 height 21
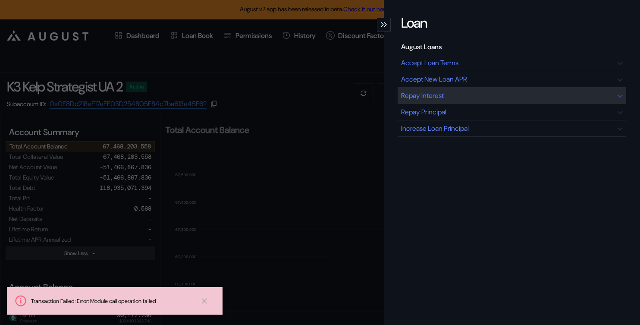
click at [448, 94] on div "Repay Interest" at bounding box center [512, 96] width 229 height 16
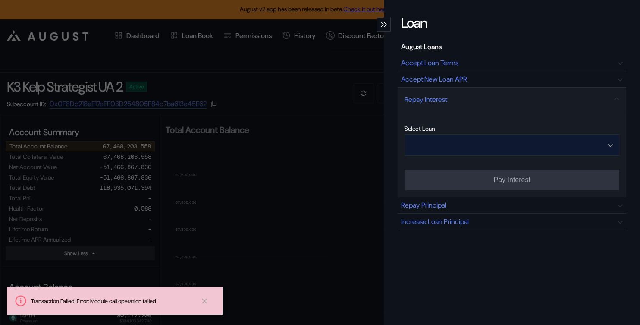
click at [514, 143] on input "Open menu" at bounding box center [507, 145] width 192 height 21
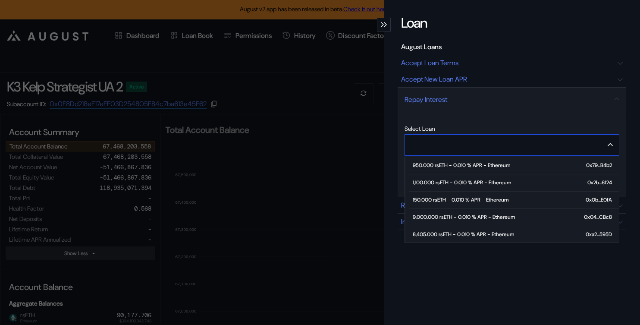
scroll to position [70, 0]
click at [461, 216] on div "800.000 rsETH - 0.010 % APR - Ethereum" at bounding box center [462, 216] width 98 height 6
type input "**********"
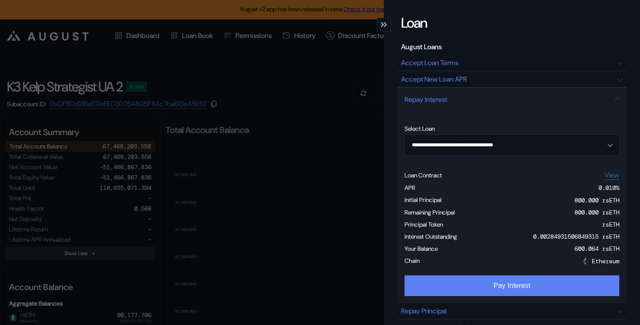
click at [507, 285] on button "Pay Interest" at bounding box center [511, 285] width 215 height 21
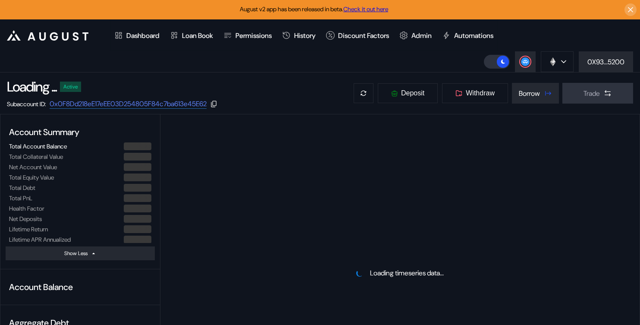
select select "*"
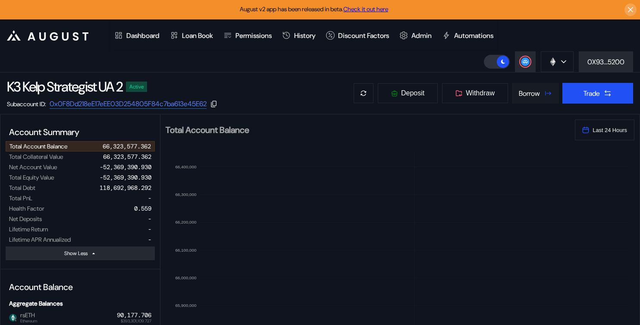
click at [541, 87] on button "Borrow" at bounding box center [535, 93] width 47 height 21
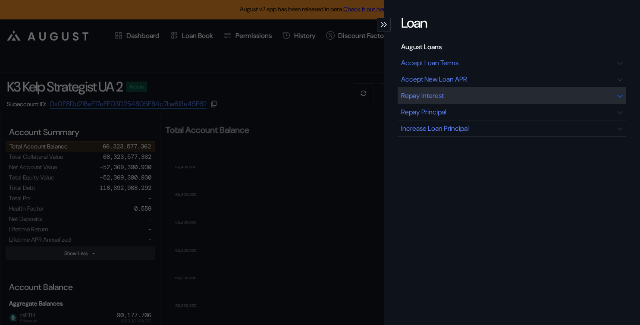
click at [439, 97] on div "Repay Interest" at bounding box center [422, 95] width 43 height 9
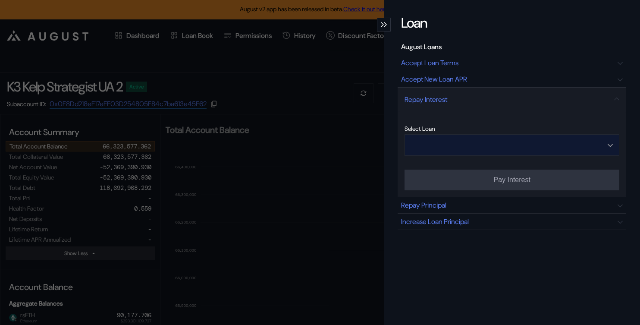
click at [446, 145] on input "Open menu" at bounding box center [507, 145] width 192 height 21
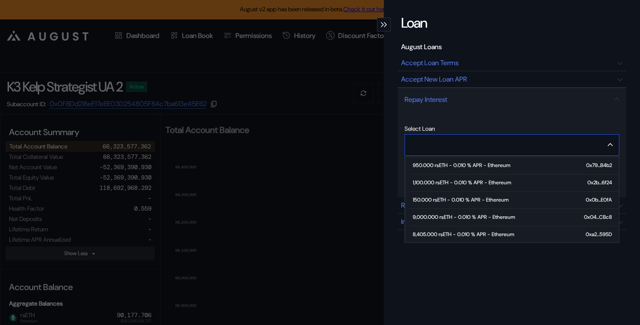
scroll to position [70, 0]
click at [439, 214] on div "800.000 rsETH - 0.010 % APR - Ethereum" at bounding box center [462, 216] width 98 height 6
type input "**********"
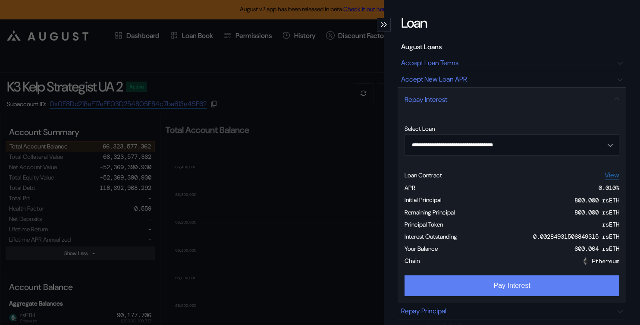
click at [509, 290] on button "Pay Interest" at bounding box center [511, 285] width 215 height 21
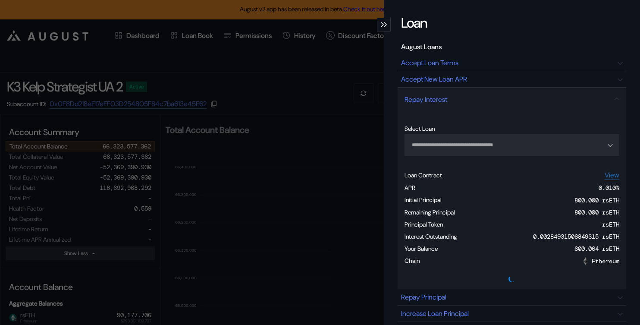
click at [337, 85] on div "**********" at bounding box center [320, 162] width 640 height 325
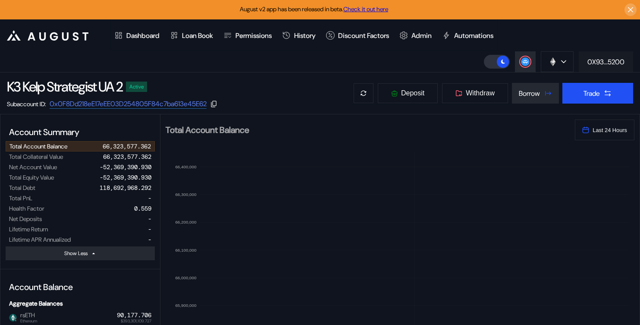
click at [601, 61] on div "0X93...5200" at bounding box center [605, 61] width 37 height 9
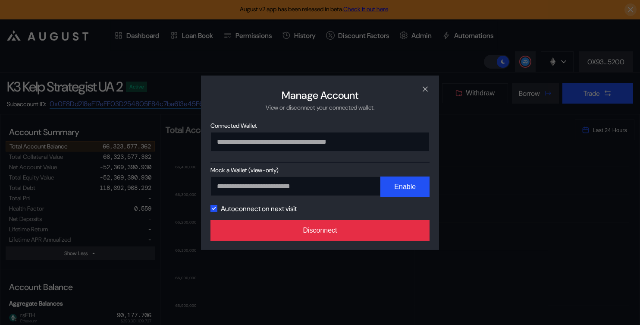
click at [357, 232] on button "Disconnect" at bounding box center [319, 230] width 219 height 21
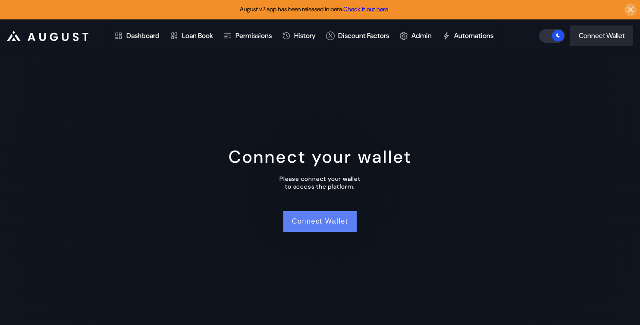
click at [333, 222] on button "Connect Wallet" at bounding box center [319, 221] width 73 height 21
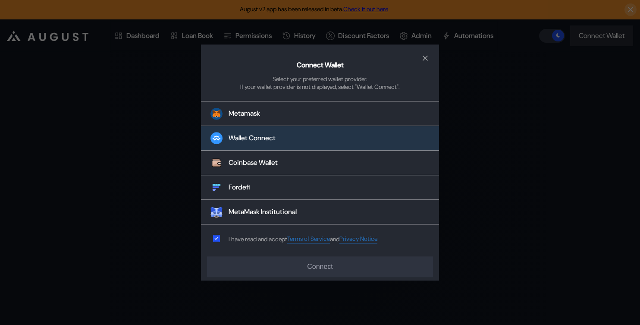
click at [260, 138] on div "Wallet Connect" at bounding box center [252, 138] width 47 height 9
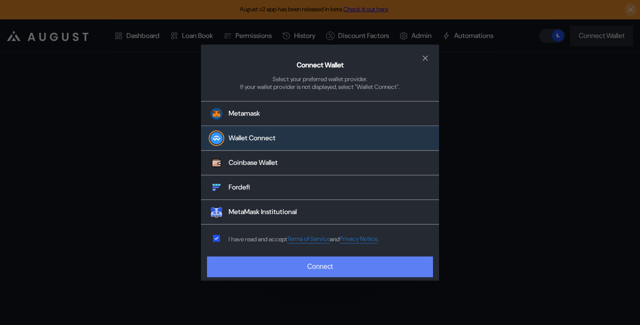
click at [272, 265] on button "Connect" at bounding box center [320, 266] width 226 height 21
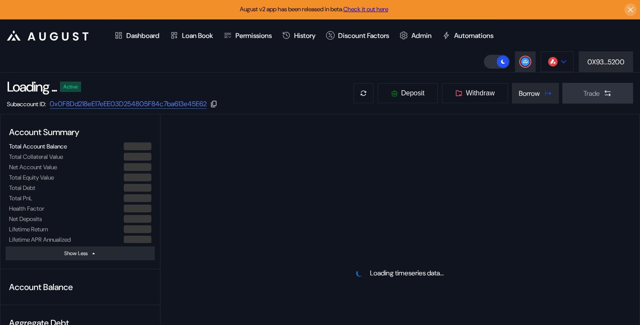
click at [561, 60] on div at bounding box center [563, 62] width 5 height 6
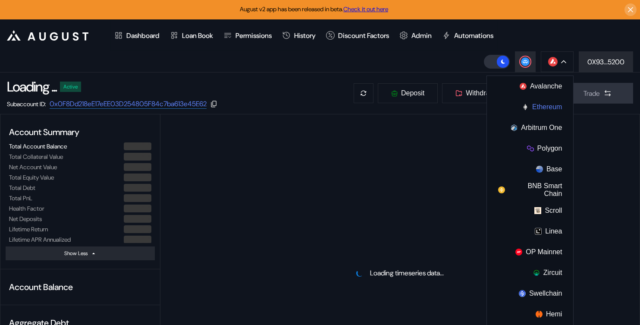
click at [529, 107] on button "Ethereum" at bounding box center [530, 107] width 86 height 21
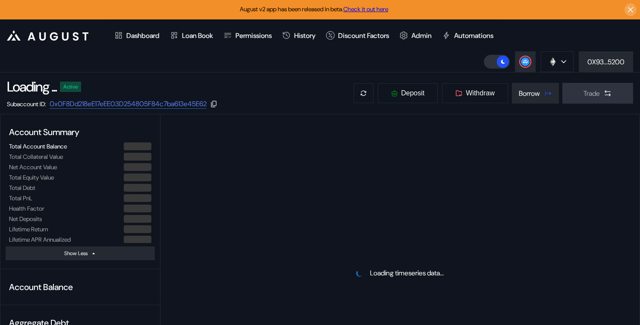
select select "*"
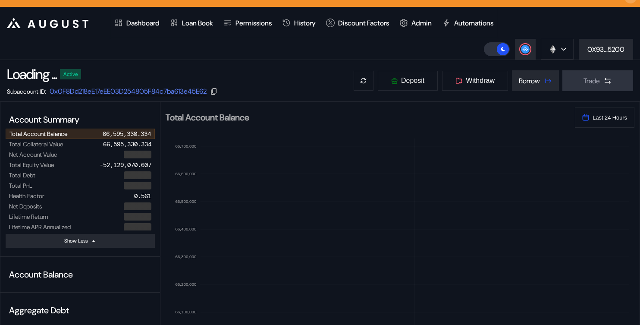
scroll to position [0, 0]
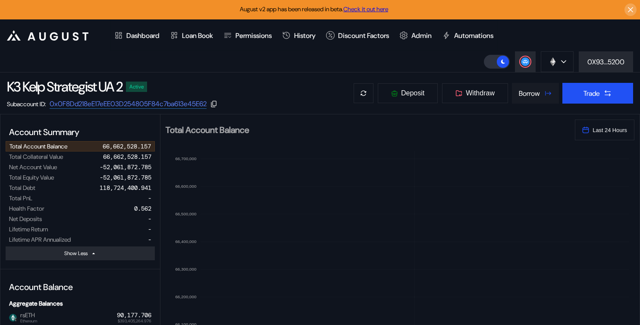
click at [541, 93] on button "Borrow" at bounding box center [535, 93] width 47 height 21
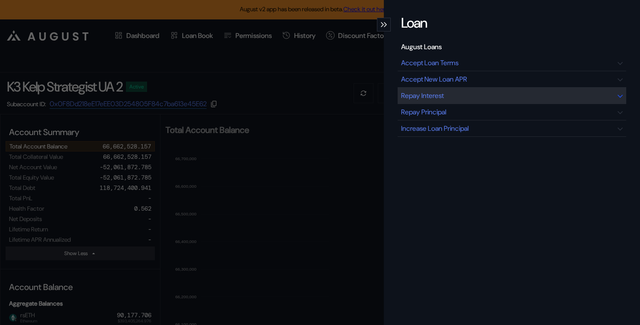
click at [450, 92] on div "Repay Interest" at bounding box center [512, 96] width 229 height 16
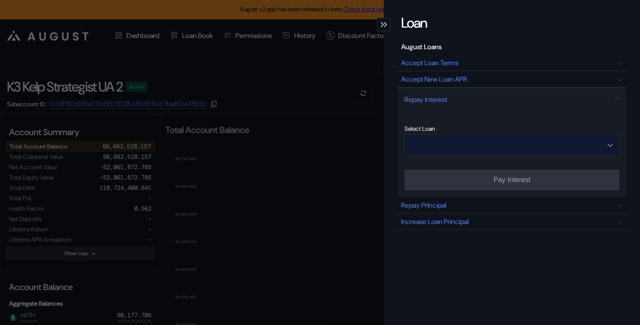
click at [532, 140] on input "Open menu" at bounding box center [507, 145] width 192 height 21
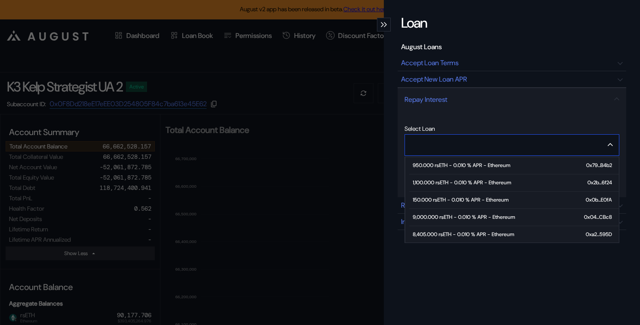
scroll to position [70, 0]
click at [440, 216] on div "800.000 rsETH - 0.010 % APR - Ethereum" at bounding box center [462, 216] width 98 height 6
type input "**********"
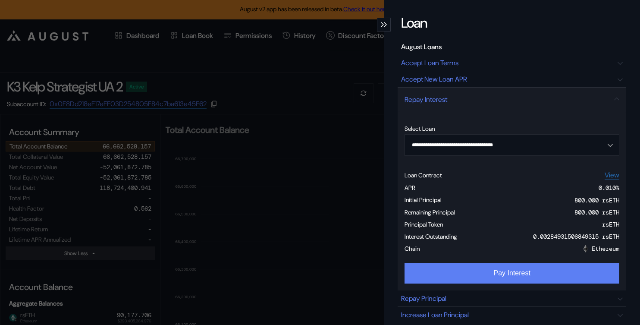
click at [496, 277] on button "Pay Interest" at bounding box center [511, 273] width 215 height 21
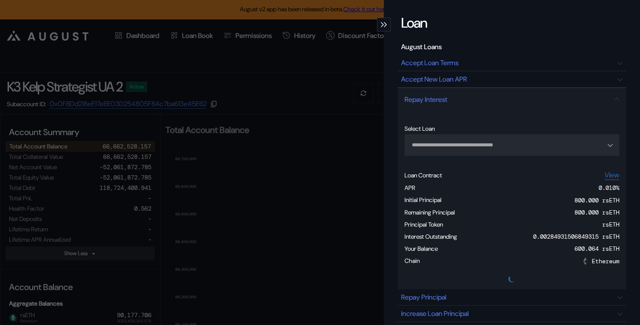
click at [382, 27] on div "modal" at bounding box center [384, 25] width 14 height 14
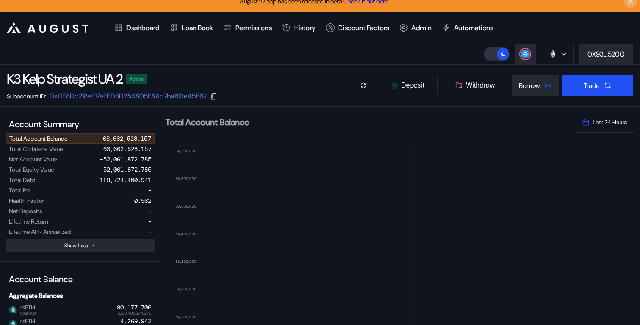
scroll to position [0, 0]
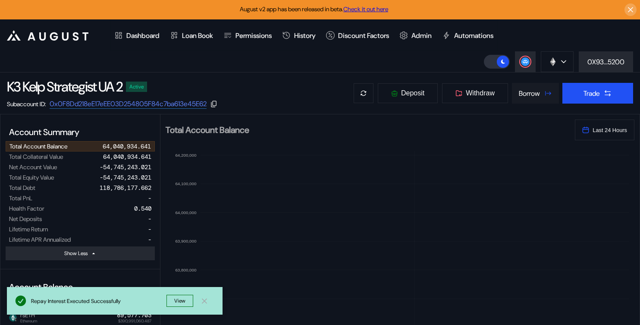
click at [532, 99] on button "Borrow" at bounding box center [535, 93] width 47 height 21
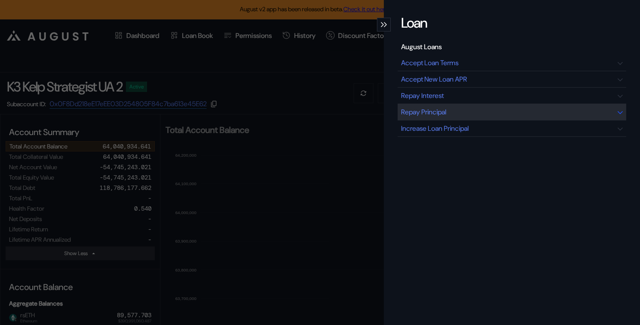
click at [445, 109] on div "Repay Principal" at bounding box center [423, 111] width 45 height 9
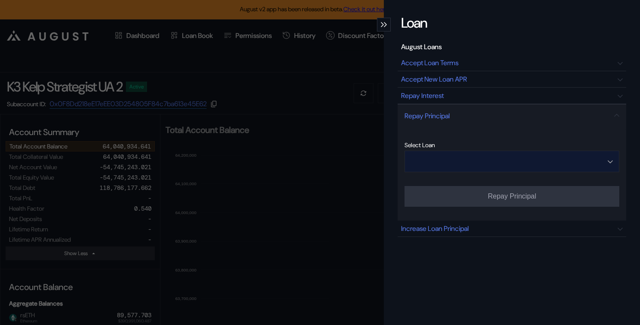
click at [517, 165] on input "Open menu" at bounding box center [507, 161] width 192 height 21
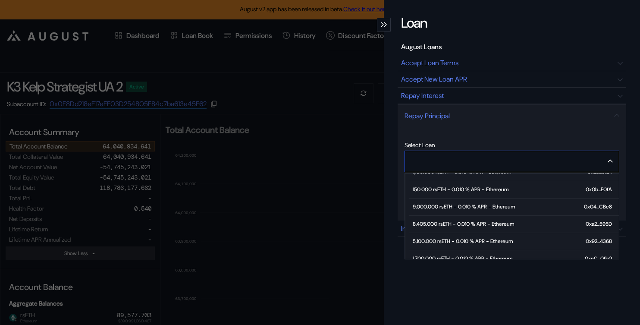
scroll to position [70, 0]
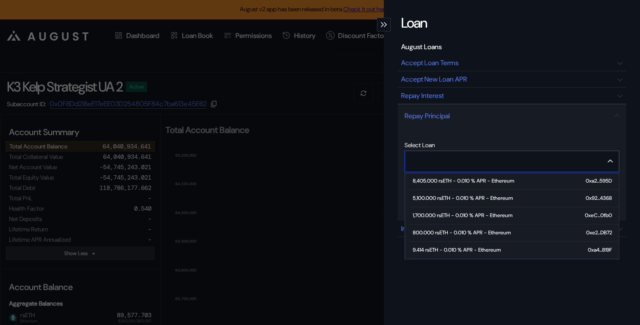
click at [448, 233] on div "800.000 rsETH - 0.010 % APR - Ethereum" at bounding box center [462, 232] width 98 height 6
type input "**********"
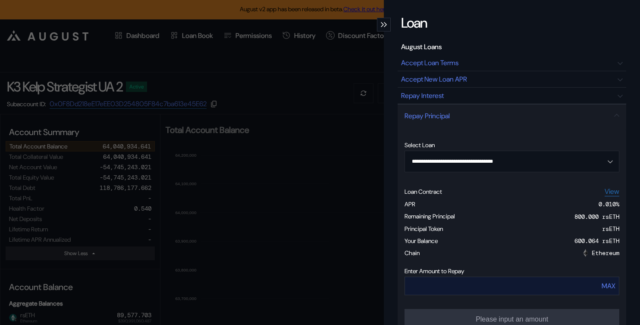
click at [452, 294] on input "modal" at bounding box center [492, 286] width 175 height 18
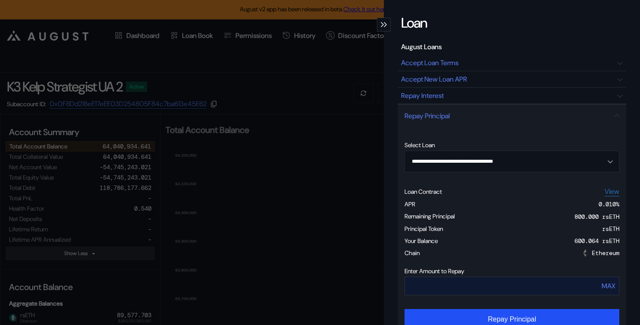
type input "***"
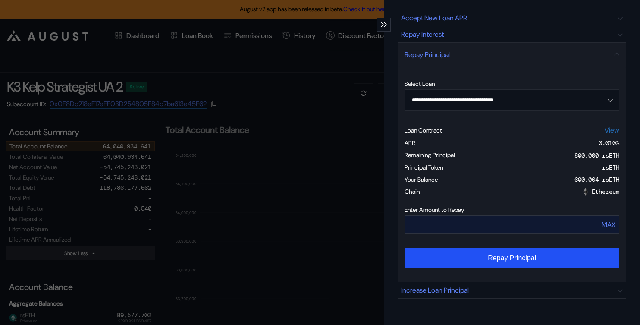
scroll to position [67, 0]
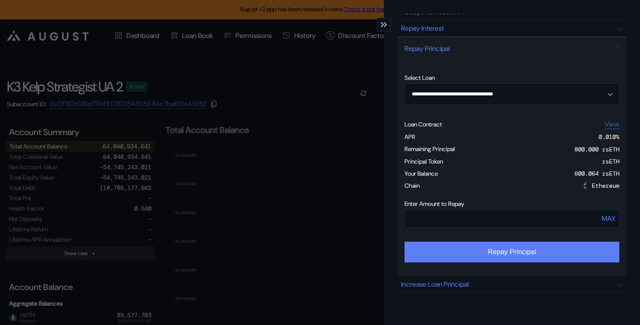
click at [457, 250] on button "Repay Principal" at bounding box center [511, 251] width 215 height 21
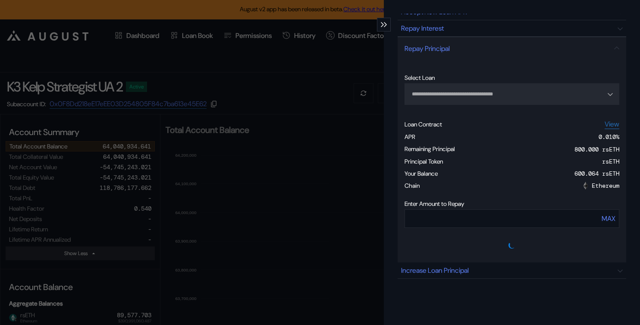
click at [386, 26] on icon "modal" at bounding box center [385, 24] width 3 height 5
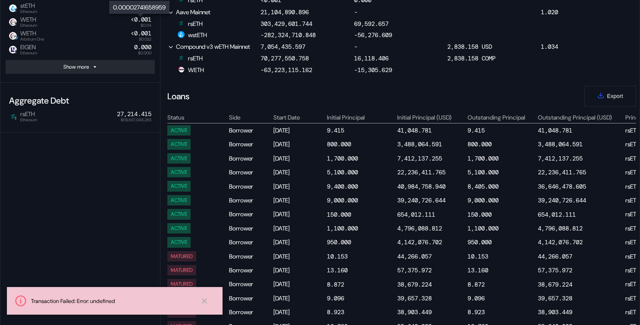
scroll to position [619, 0]
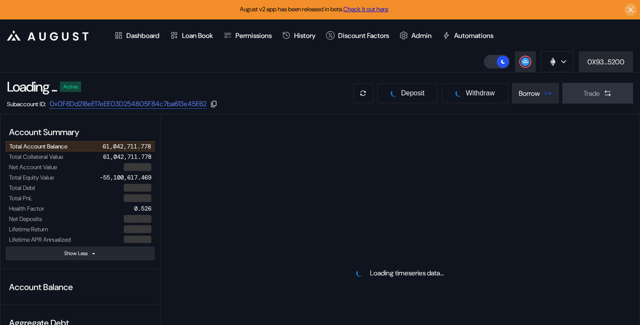
select select "*"
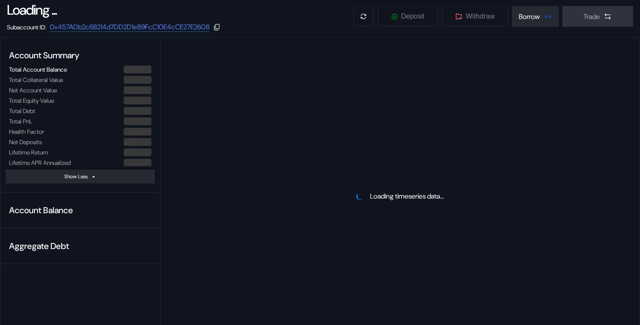
scroll to position [298, 0]
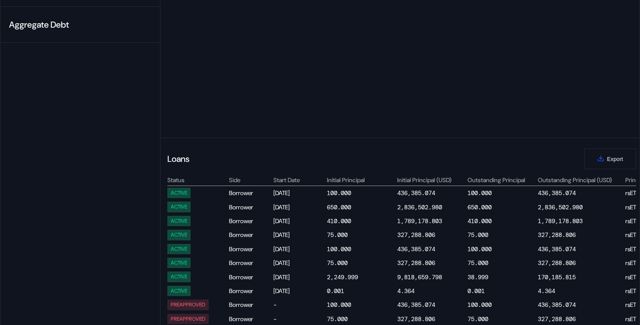
select select "*"
